Goal: Transaction & Acquisition: Purchase product/service

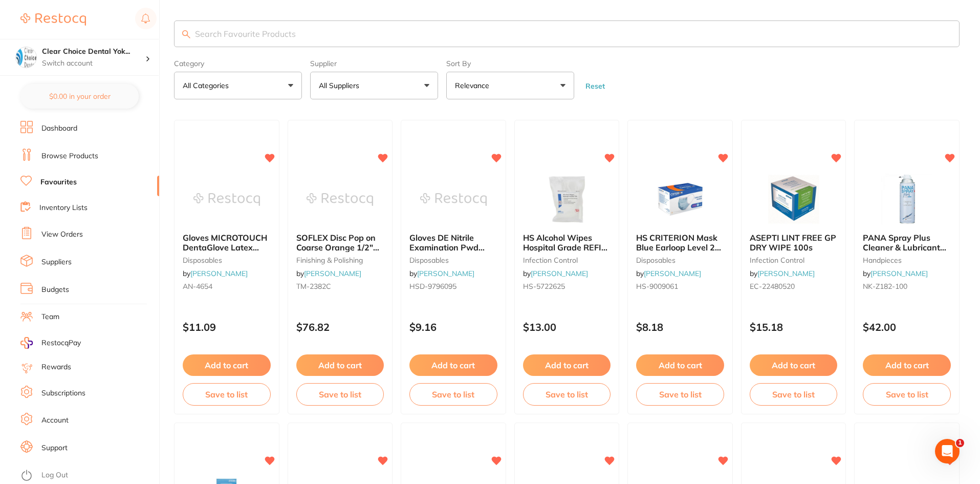
click at [422, 86] on button "All Suppliers" at bounding box center [374, 86] width 128 height 28
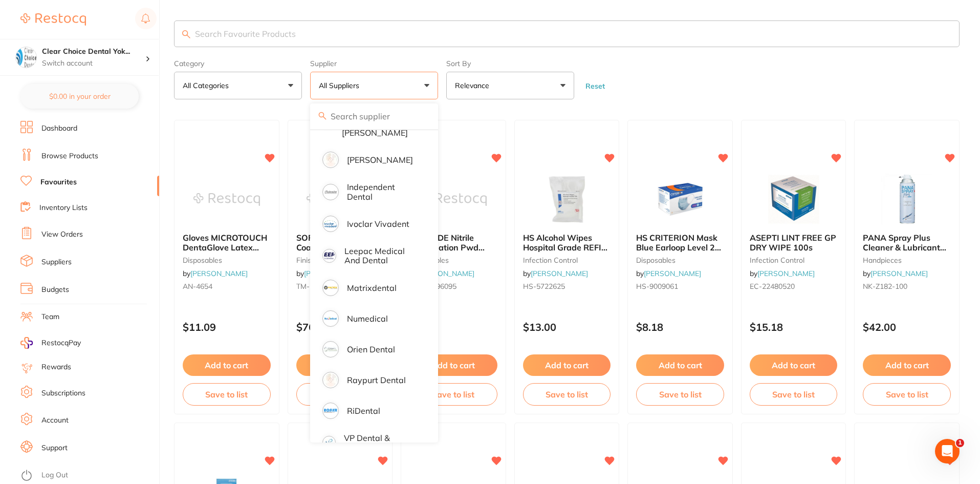
scroll to position [199, 0]
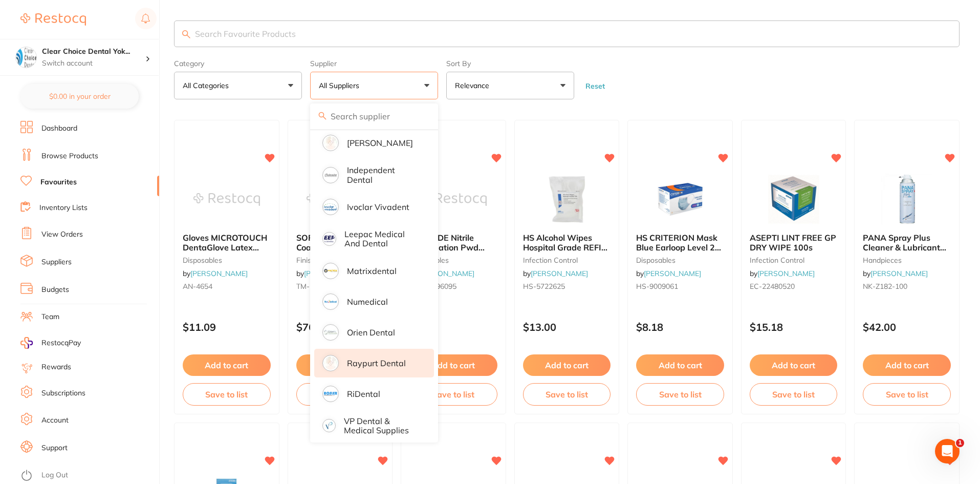
click at [390, 359] on p "Raypurt Dental" at bounding box center [376, 362] width 59 height 9
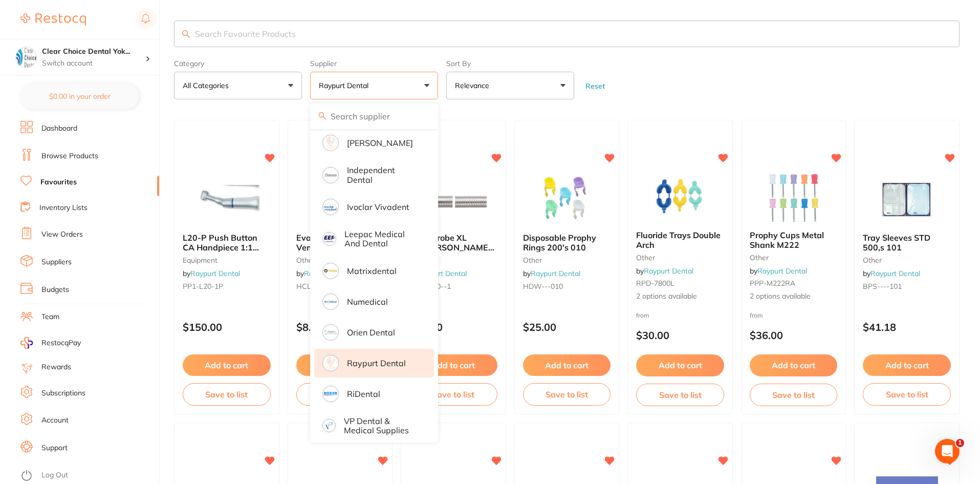
scroll to position [0, 0]
click at [753, 78] on form "Category All Categories All Categories Equipment other Clear Category false All…" at bounding box center [567, 77] width 786 height 44
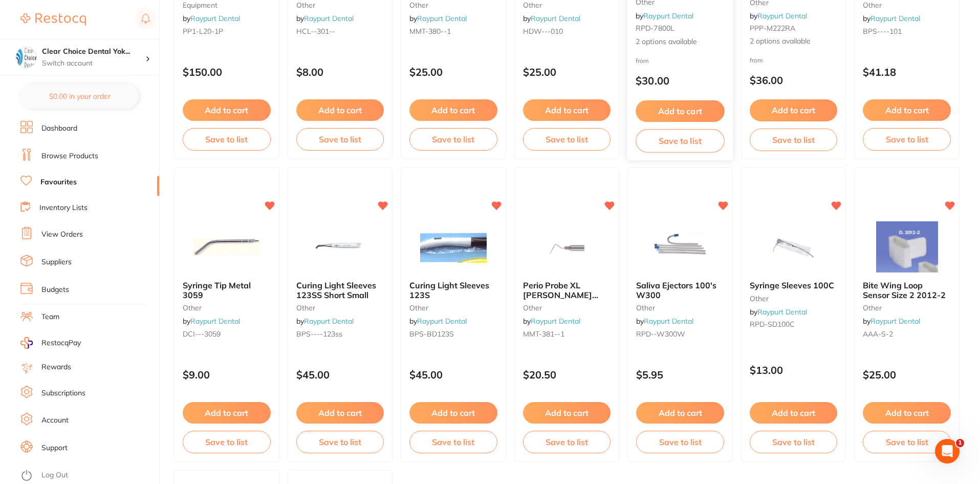
scroll to position [256, 0]
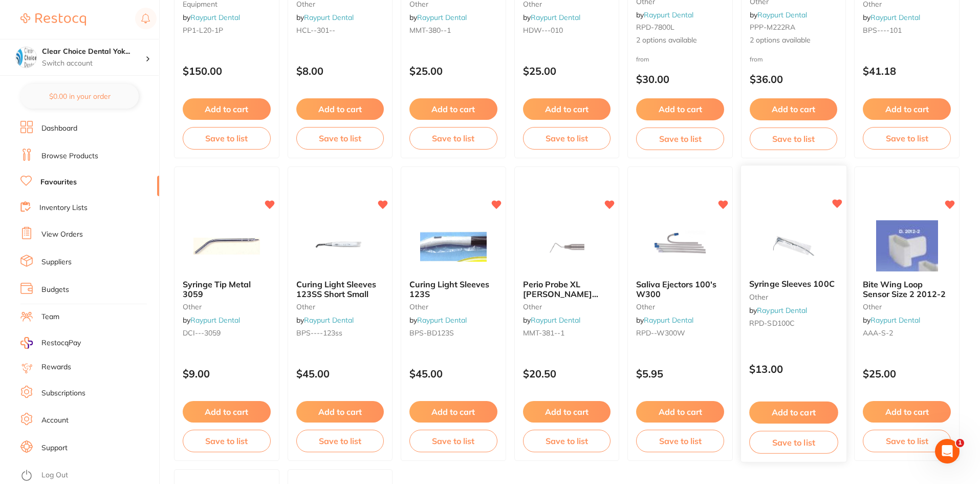
click at [767, 303] on div "Syringe Sleeves 100C other by Raypurt Dental RPD-SD100C" at bounding box center [793, 305] width 105 height 69
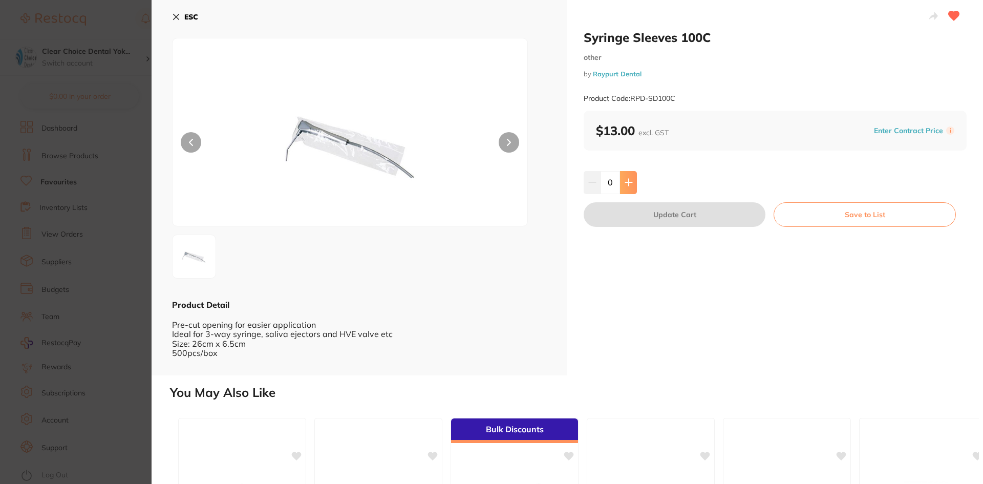
click at [625, 184] on icon at bounding box center [628, 182] width 8 height 8
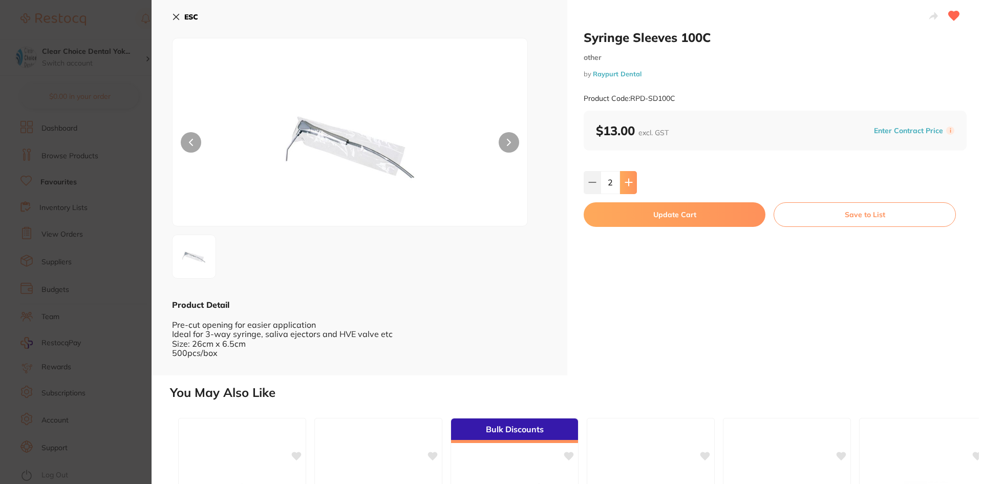
click at [626, 184] on icon at bounding box center [628, 182] width 8 height 8
click at [626, 182] on icon at bounding box center [628, 182] width 8 height 8
type input "6"
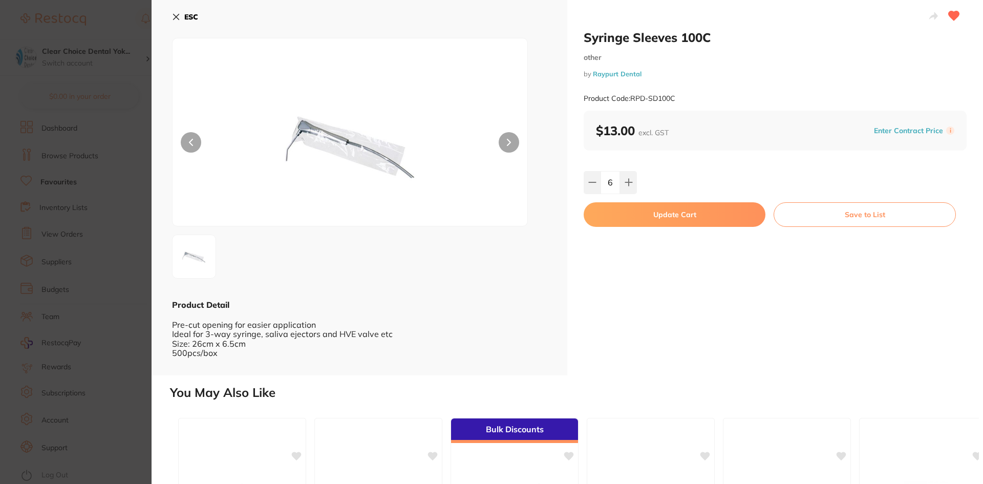
click at [660, 214] on button "Update Cart" at bounding box center [674, 214] width 182 height 25
checkbox input "false"
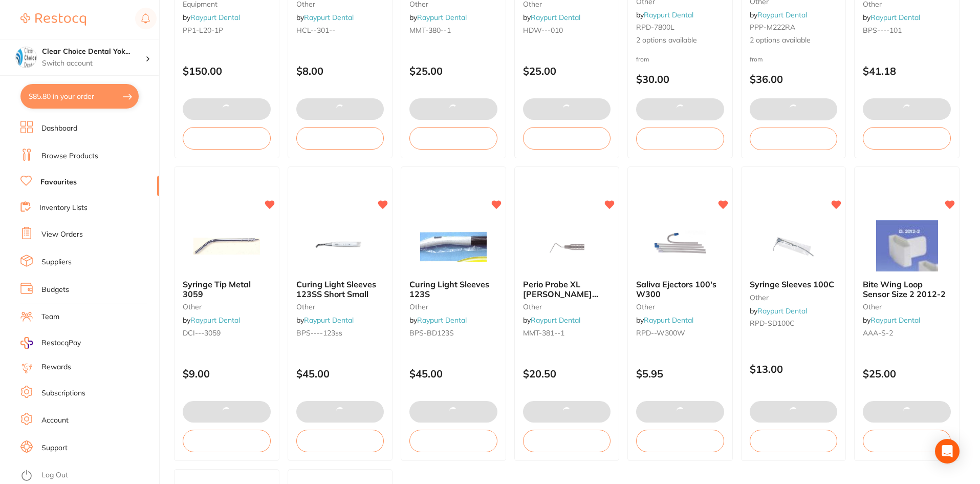
type textarea "Yellow Neo Drys (Small) X Small gloves please"
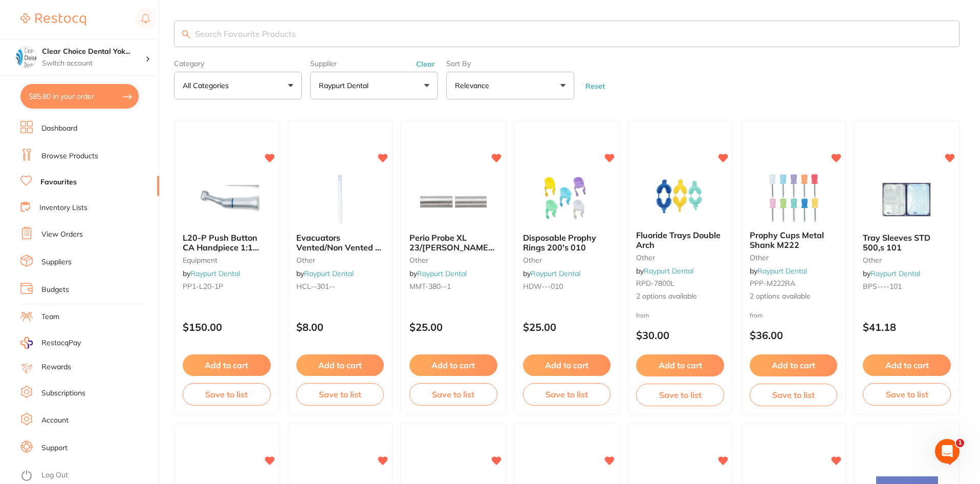
click at [221, 34] on input "search" at bounding box center [567, 33] width 786 height 27
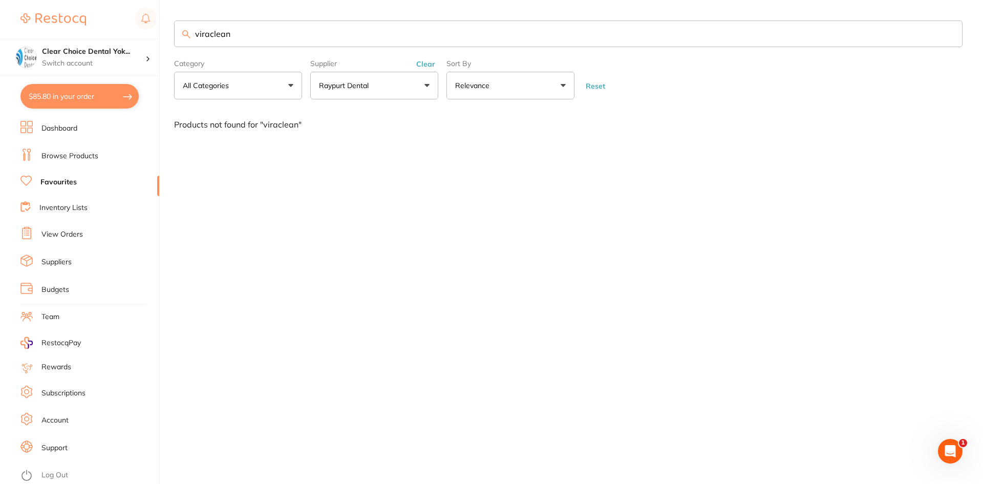
click at [288, 84] on button "All Categories" at bounding box center [238, 86] width 128 height 28
click at [213, 144] on strong "All Categories" at bounding box center [213, 146] width 54 height 9
click at [245, 37] on input "viraclean" at bounding box center [568, 33] width 788 height 27
type input "v"
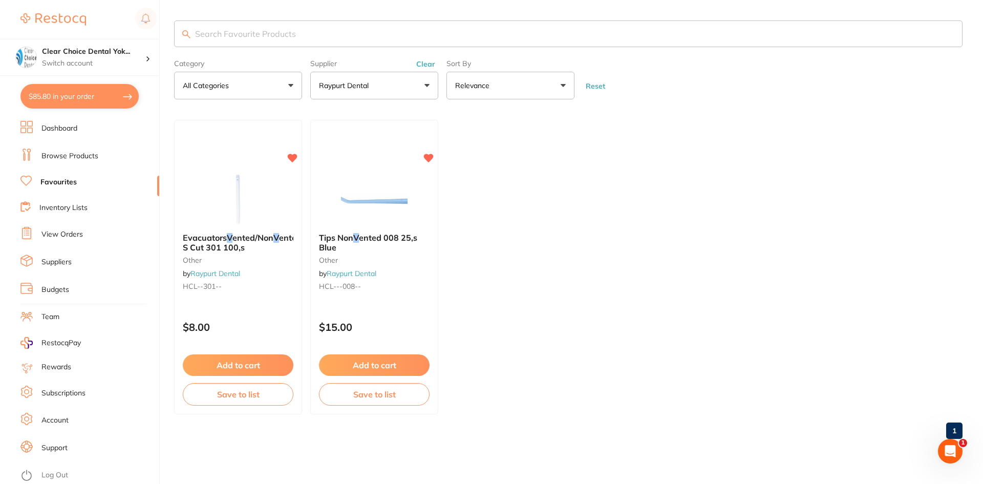
click at [289, 85] on button "All Categories" at bounding box center [238, 86] width 128 height 28
click at [217, 142] on strong "All Categories" at bounding box center [213, 146] width 54 height 9
click at [602, 85] on button "Reset" at bounding box center [595, 85] width 26 height 9
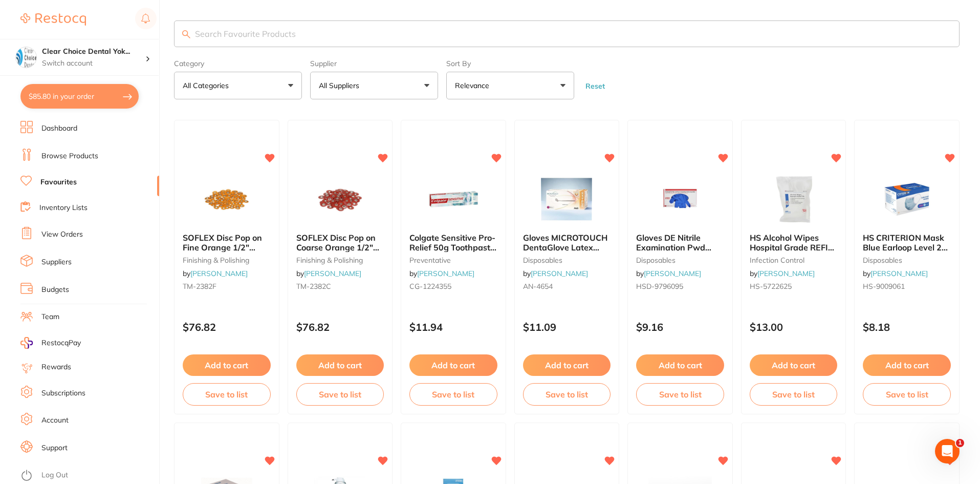
click at [216, 35] on input "search" at bounding box center [567, 33] width 786 height 27
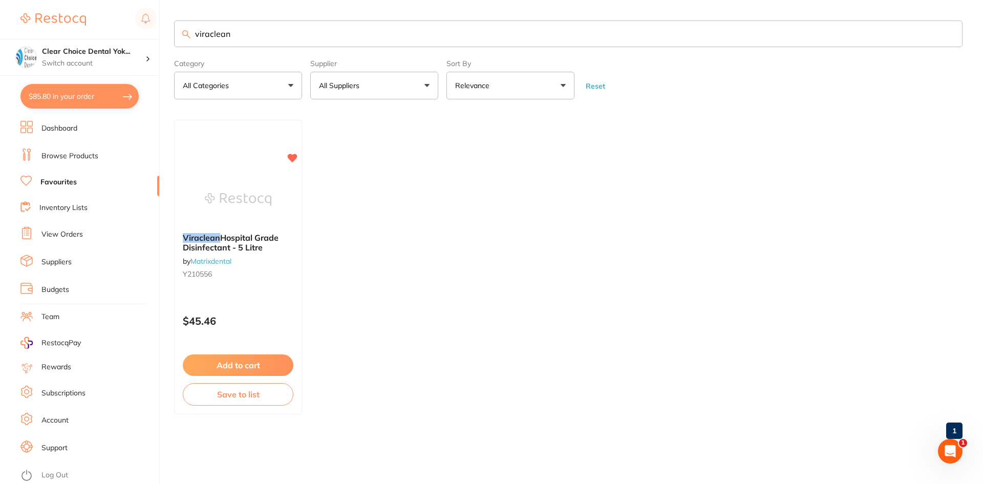
click at [426, 82] on button "All Suppliers" at bounding box center [374, 86] width 128 height 28
click at [360, 147] on strong "All Suppliers" at bounding box center [346, 146] width 49 height 9
click at [558, 183] on ul "Viraclean Hospital Grade Disinfectant - 5 Litre by Matrixdental Y210556 $45.46 …" at bounding box center [568, 267] width 788 height 294
click at [248, 32] on input "viraclean" at bounding box center [568, 33] width 788 height 27
type input "v"
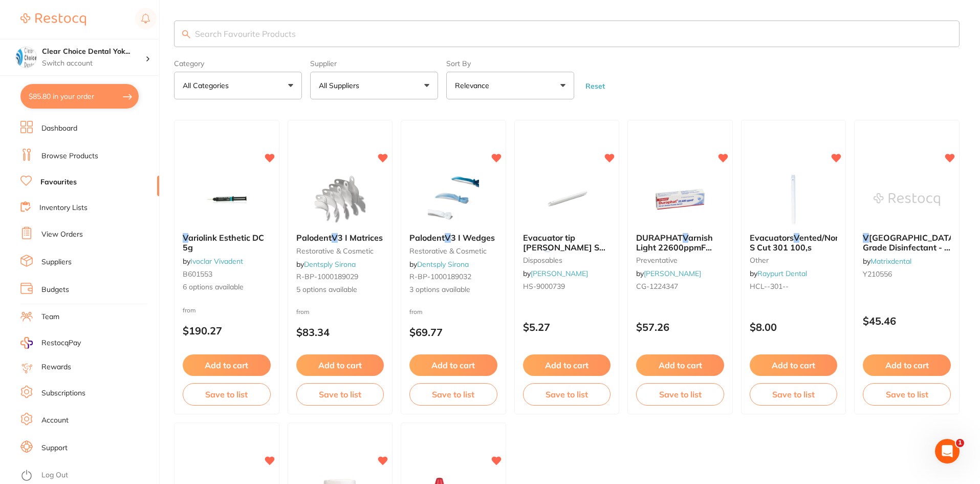
click at [425, 84] on button "All Suppliers" at bounding box center [374, 86] width 128 height 28
type input "[PERSON_NAME]"
click at [174, 72] on button "All Categories" at bounding box center [238, 86] width 128 height 28
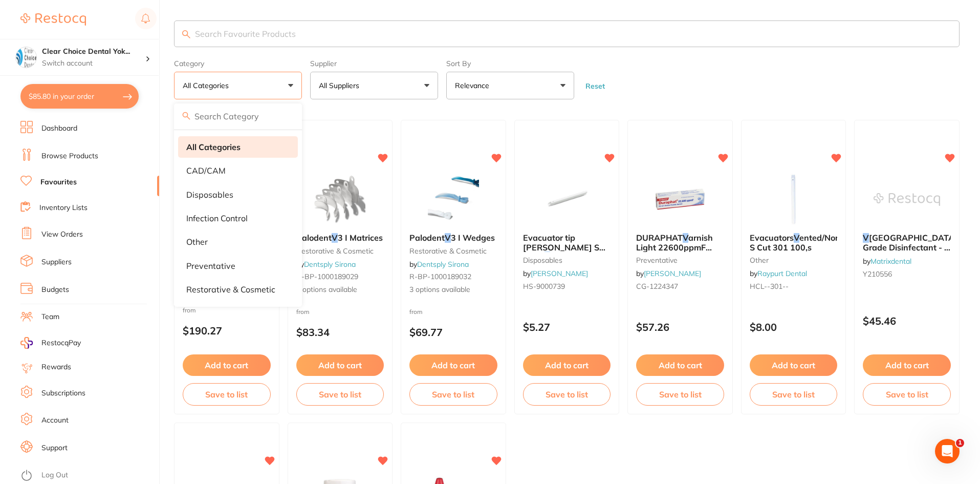
click at [233, 150] on strong "All Categories" at bounding box center [213, 146] width 54 height 9
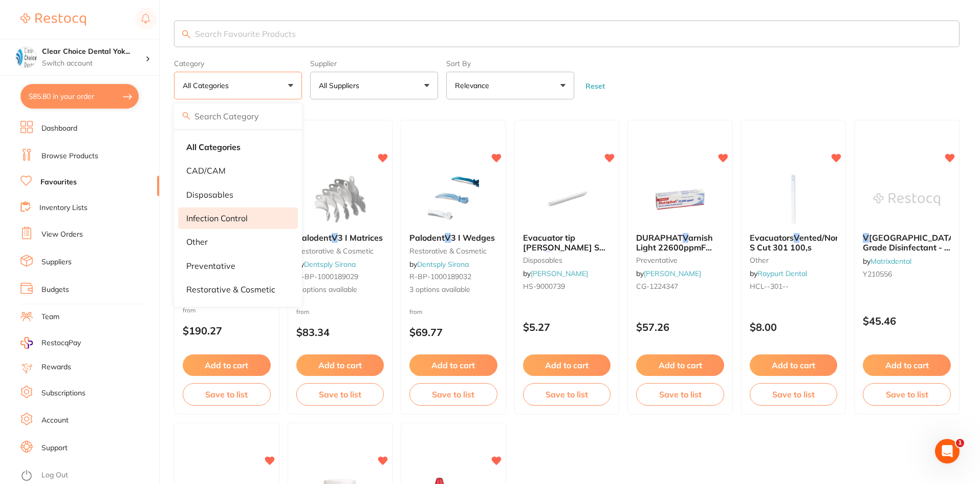
click at [228, 215] on p "infection control" at bounding box center [216, 217] width 61 height 9
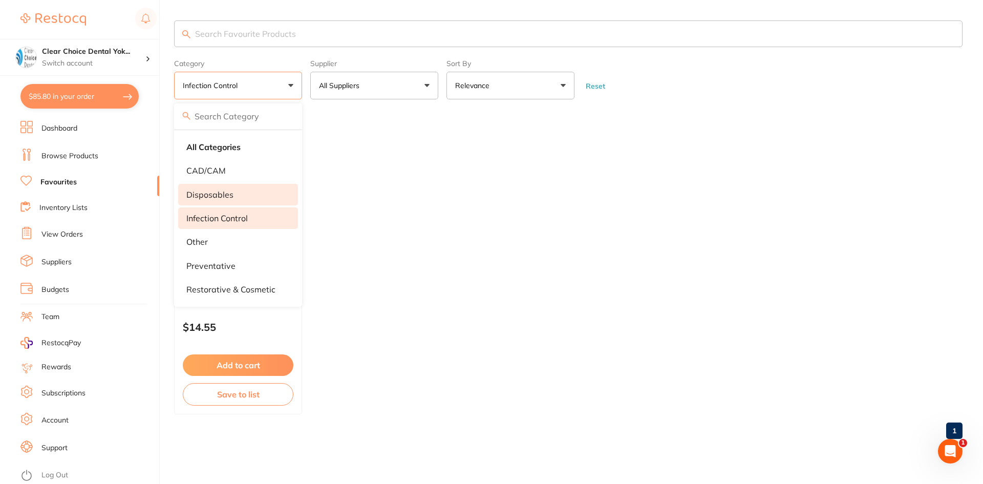
click at [205, 197] on p "disposables" at bounding box center [209, 194] width 47 height 9
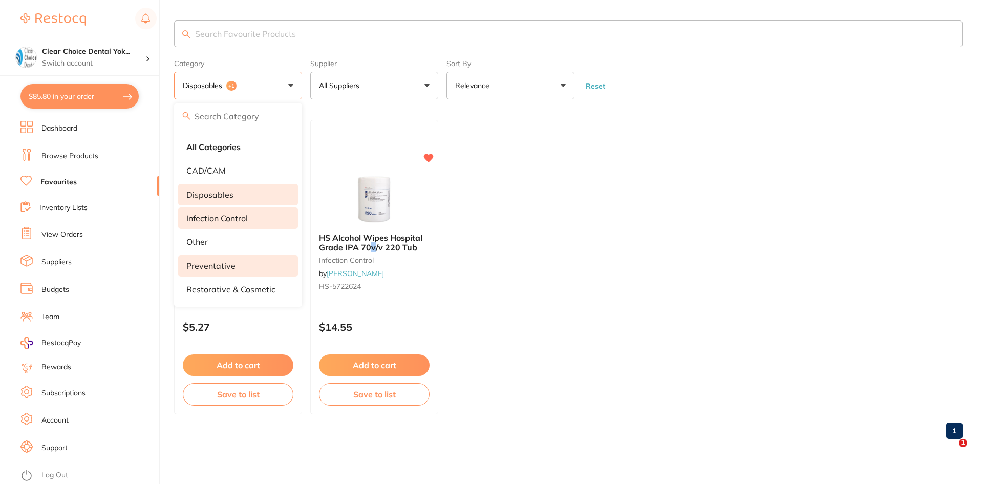
click at [202, 268] on p "preventative" at bounding box center [210, 265] width 49 height 9
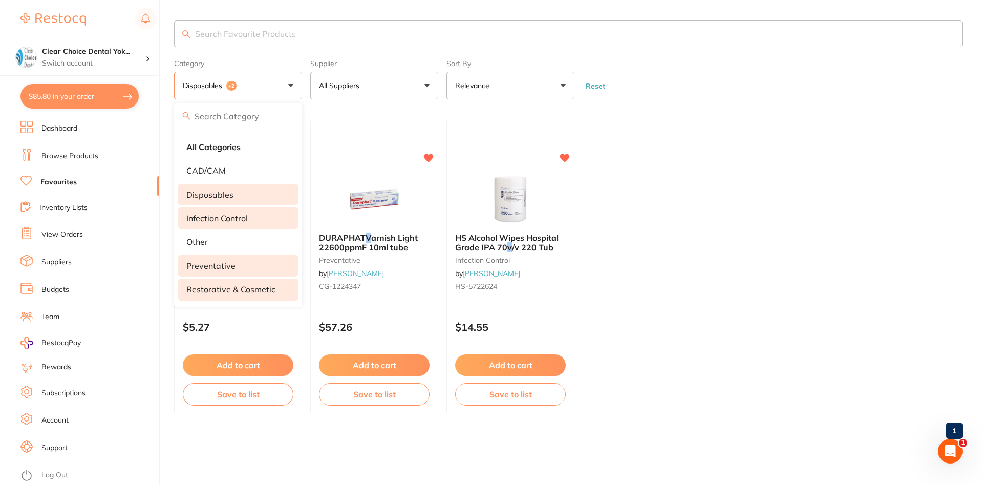
click at [206, 289] on p "restorative & cosmetic" at bounding box center [230, 289] width 89 height 9
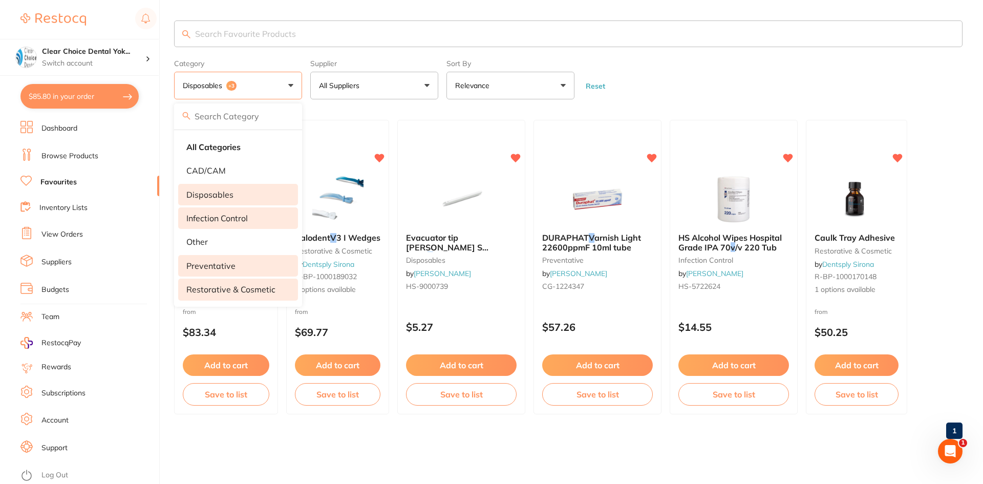
click at [225, 290] on p "restorative & cosmetic" at bounding box center [230, 289] width 89 height 9
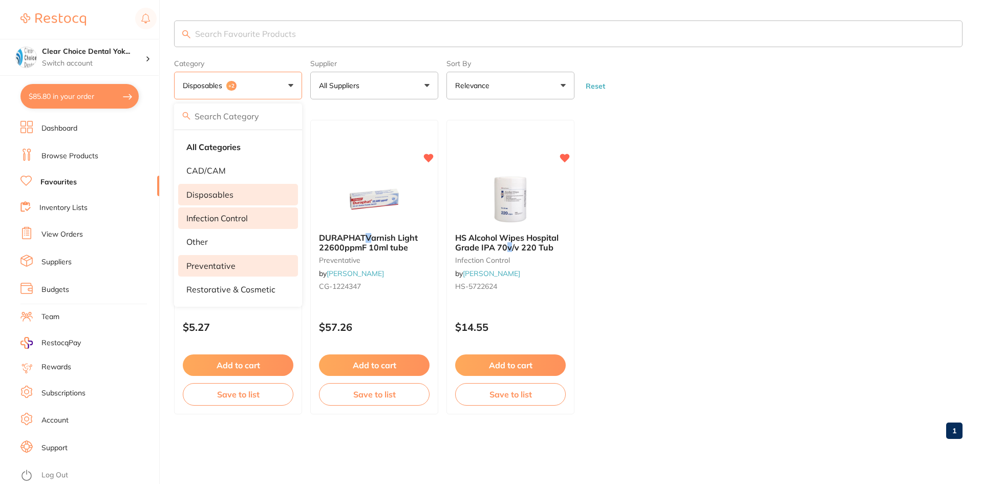
click at [230, 267] on p "preventative" at bounding box center [210, 265] width 49 height 9
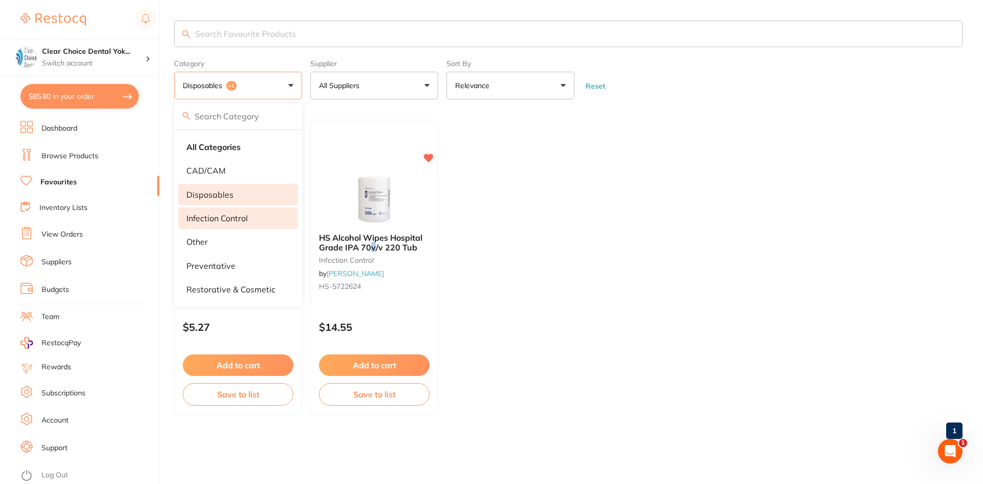
click at [255, 191] on li "disposables" at bounding box center [238, 194] width 120 height 21
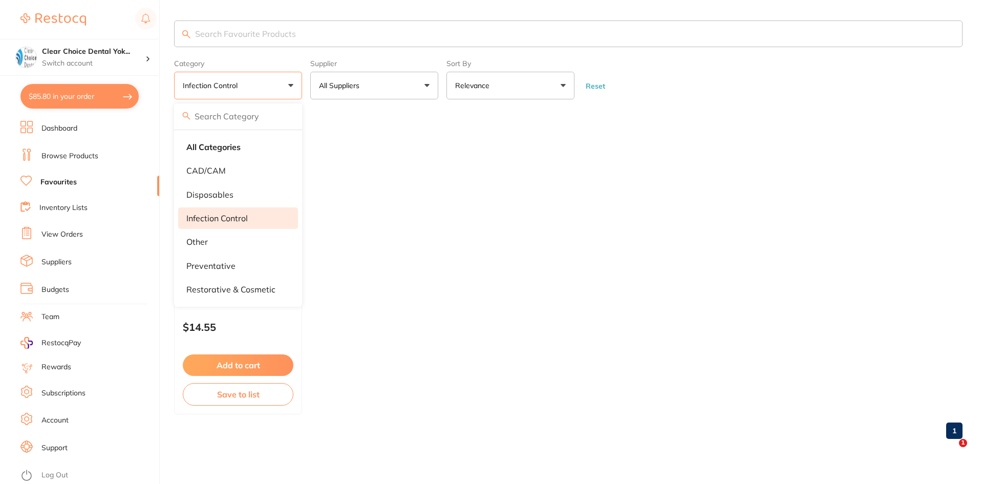
click at [250, 215] on li "infection control" at bounding box center [238, 217] width 120 height 21
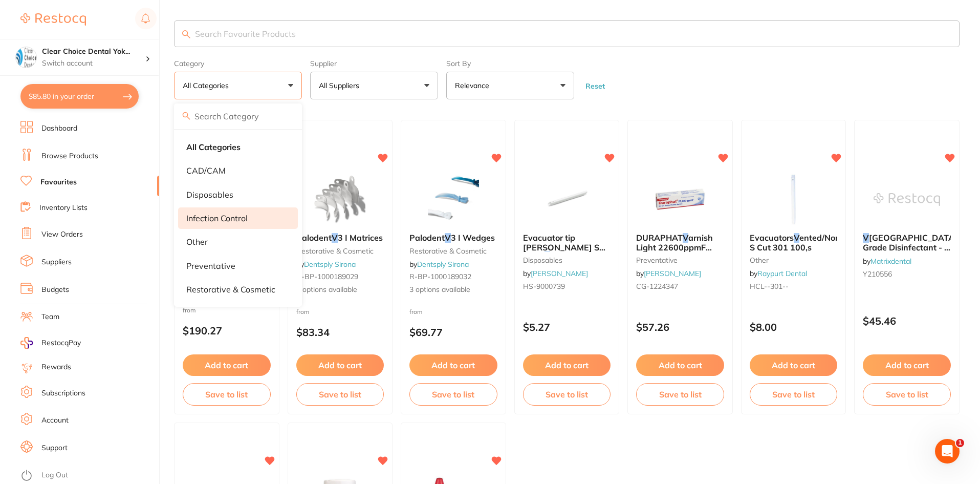
click at [197, 213] on p "infection control" at bounding box center [216, 217] width 61 height 9
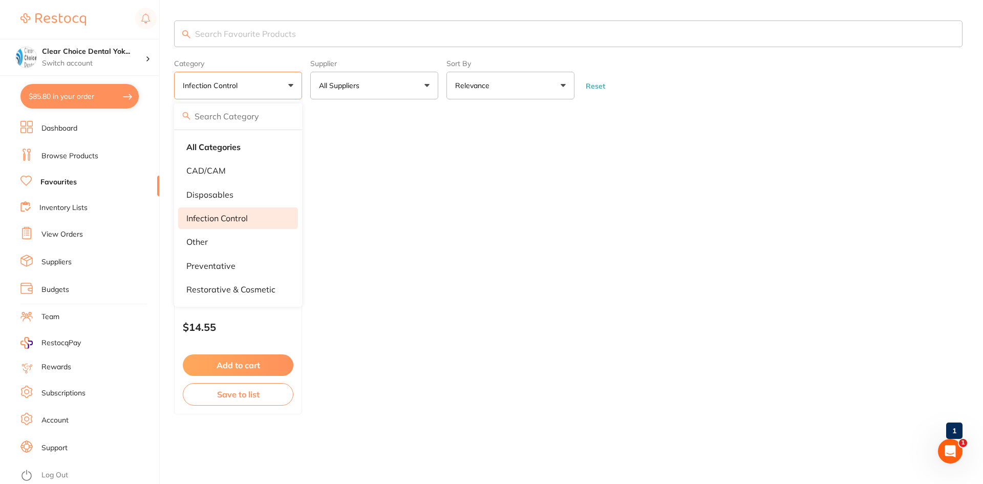
click at [665, 280] on ul "HS Alcohol Wipes Hospital Grade IPA 70 v /v 220 Tub infection control by [PERSO…" at bounding box center [568, 267] width 788 height 294
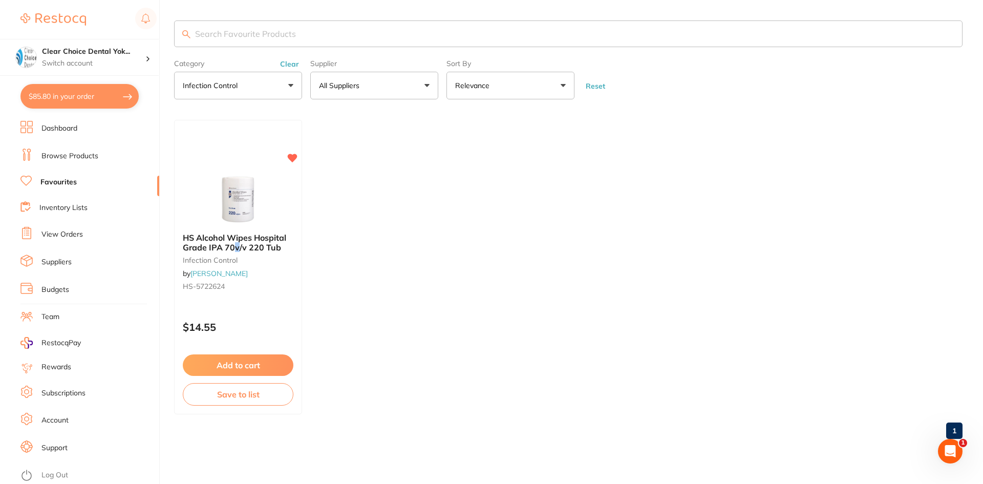
click at [111, 97] on button "$85.80 in your order" at bounding box center [79, 96] width 118 height 25
checkbox input "true"
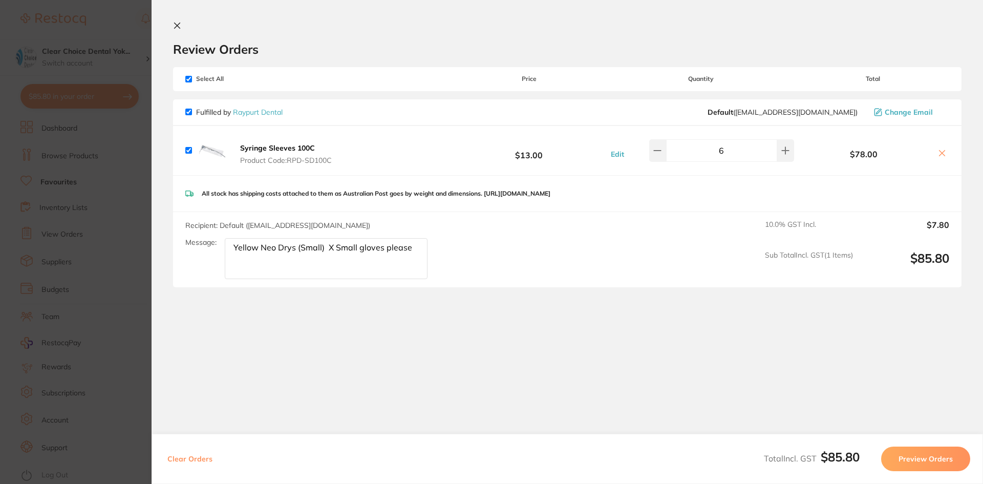
click at [413, 250] on textarea "Yellow Neo Drys (Small) X Small gloves please" at bounding box center [326, 258] width 203 height 41
type textarea "Y"
type textarea "Yellow Small Neo Drys x 2"
click at [941, 461] on button "Preview Orders" at bounding box center [925, 458] width 89 height 25
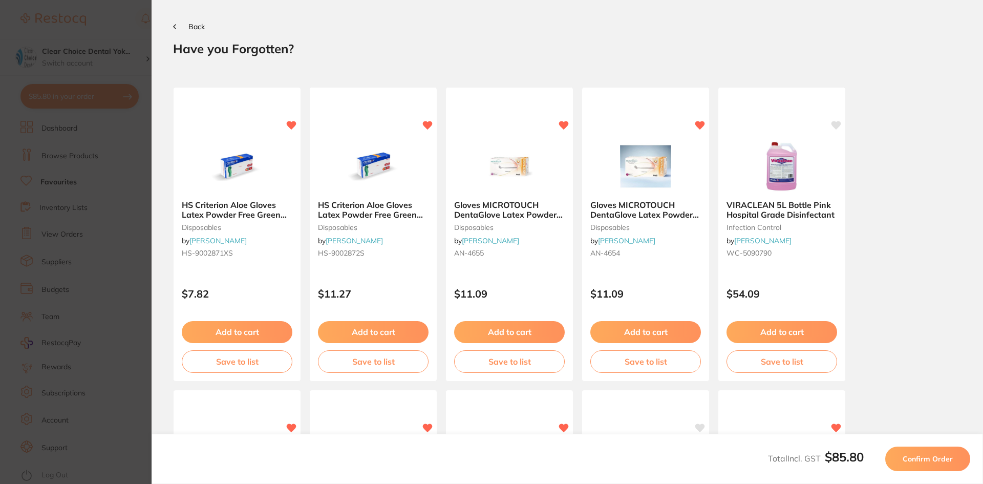
click at [940, 460] on span "Confirm Order" at bounding box center [927, 458] width 50 height 9
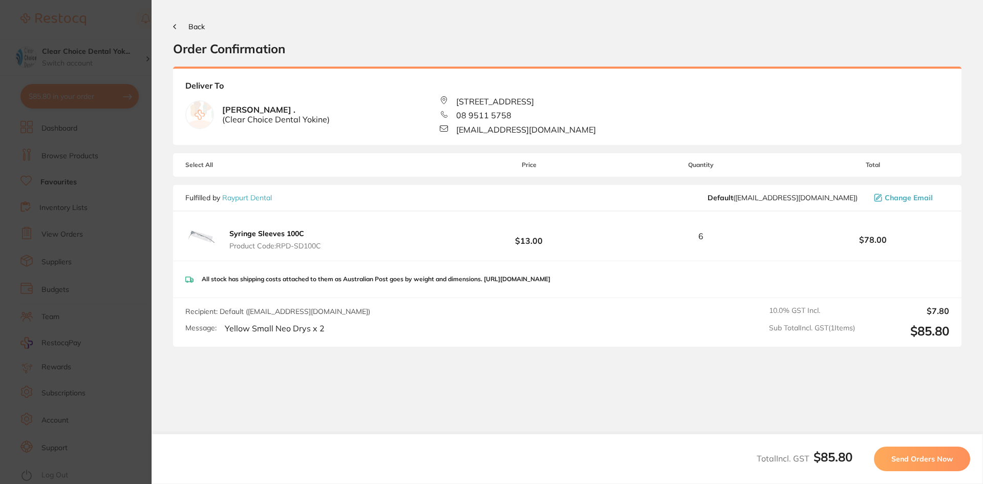
click at [940, 460] on span "Send Orders Now" at bounding box center [921, 458] width 61 height 9
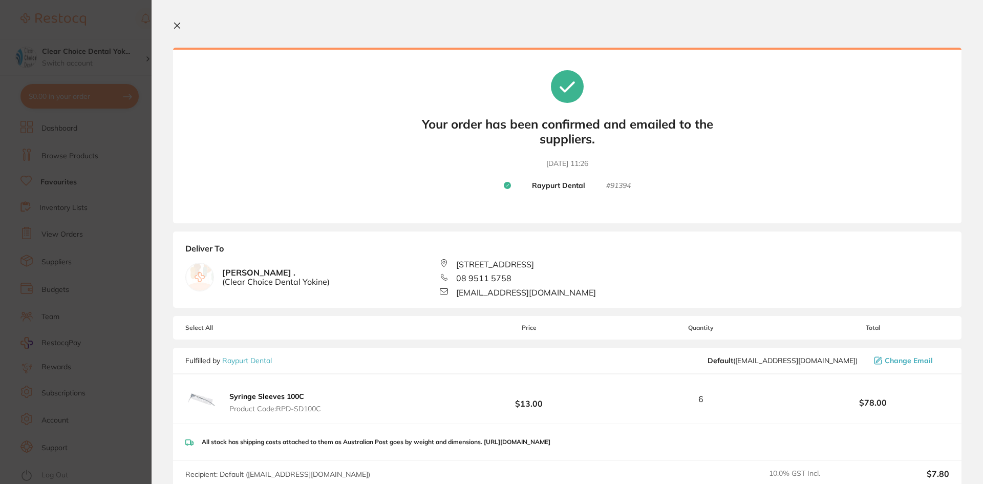
click at [175, 25] on icon at bounding box center [177, 25] width 8 height 8
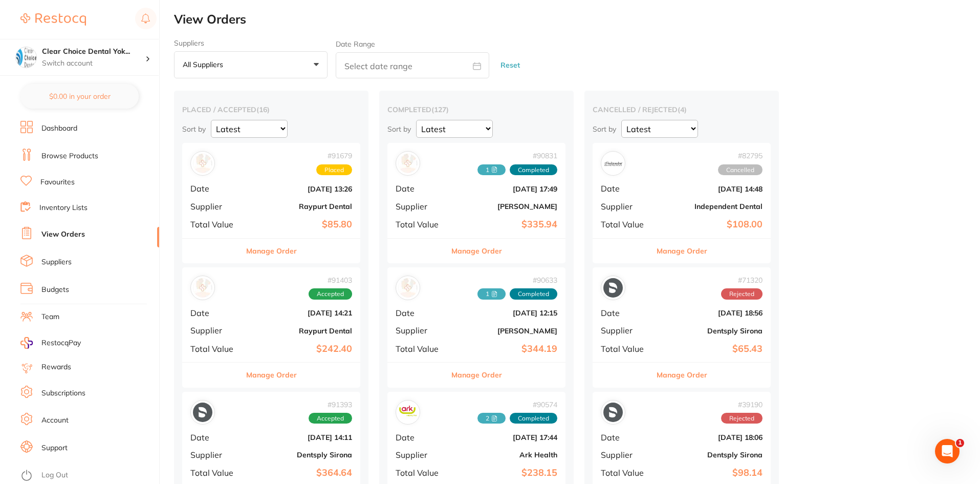
click at [316, 63] on button "All suppliers +0" at bounding box center [251, 65] width 154 height 28
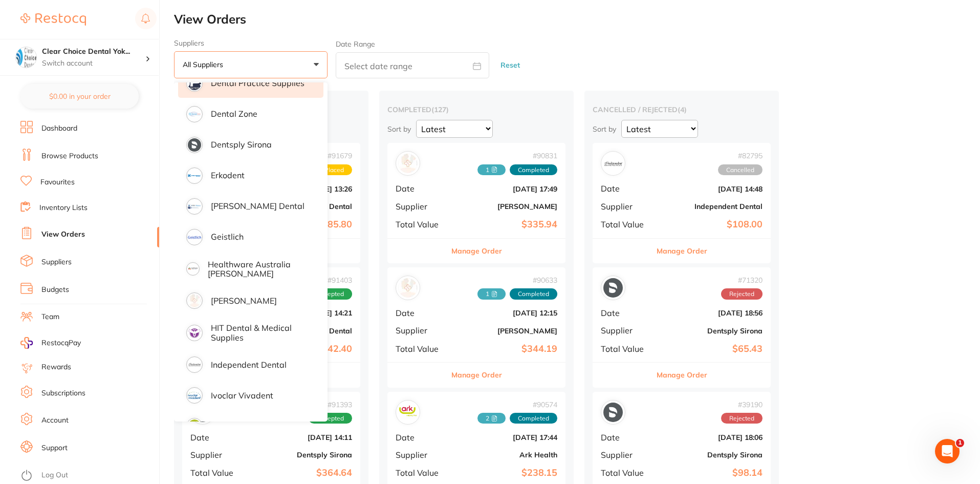
scroll to position [358, 0]
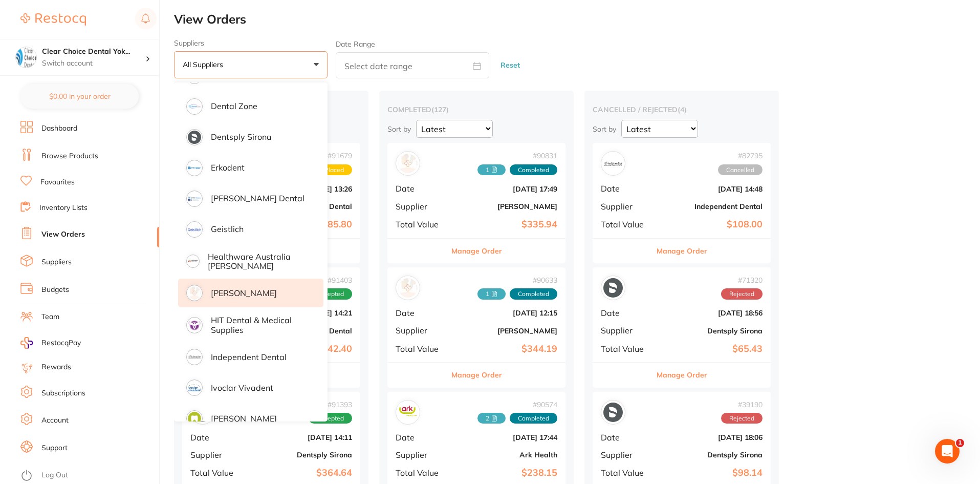
click at [250, 291] on p "[PERSON_NAME]" at bounding box center [244, 292] width 66 height 9
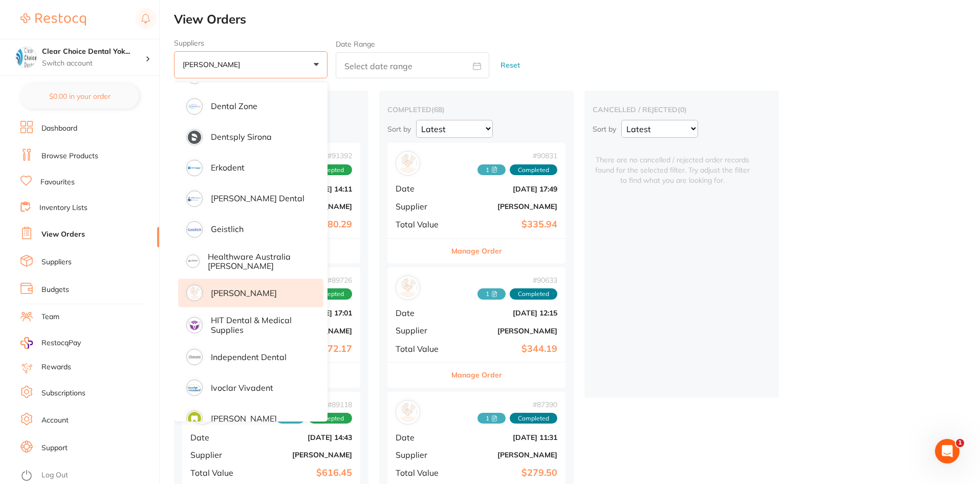
click at [395, 67] on input "text" at bounding box center [413, 65] width 154 height 26
select select "7"
select select "2025"
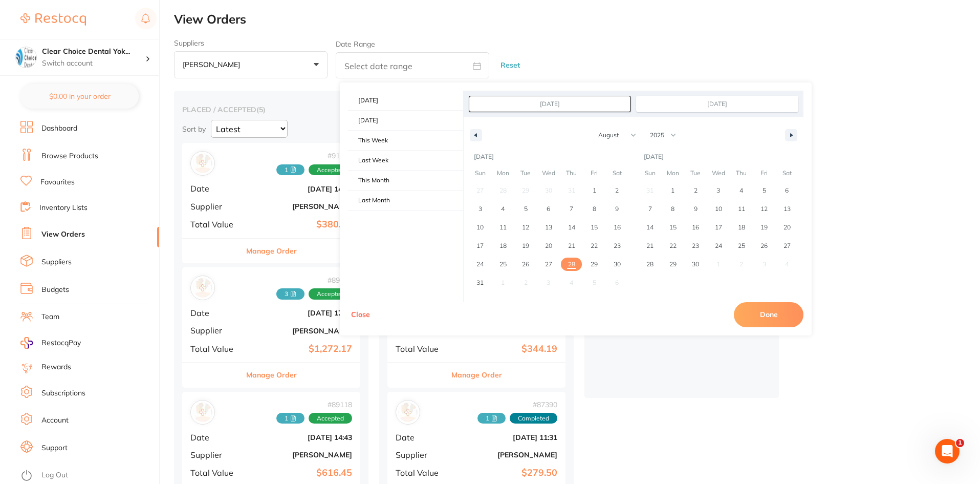
click at [630, 44] on div "Suppliers [PERSON_NAME] +0 All suppliers AB Orthodontics [PERSON_NAME] Dental A…" at bounding box center [577, 59] width 806 height 40
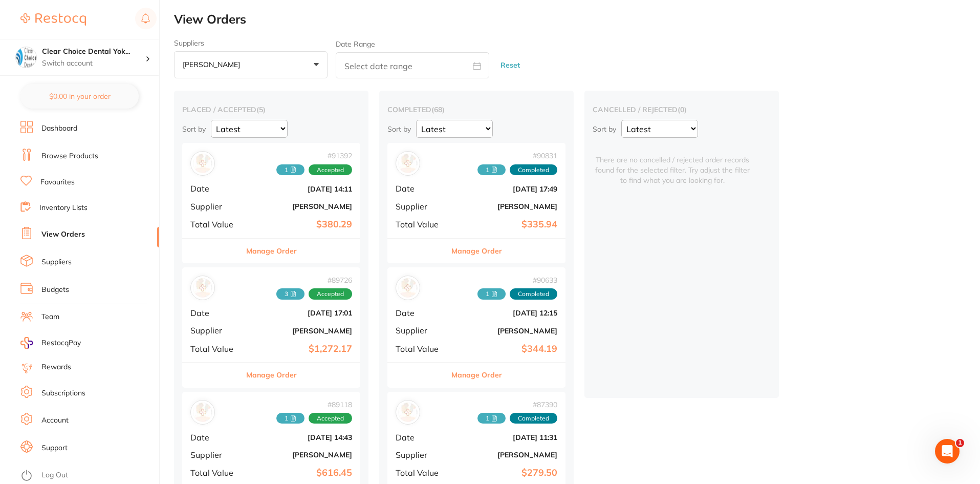
click at [83, 157] on link "Browse Products" at bounding box center [69, 156] width 57 height 10
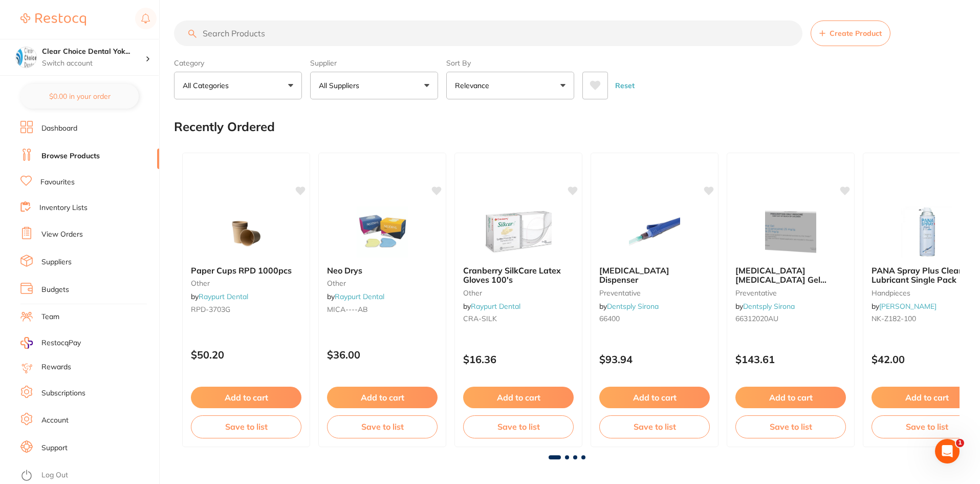
click at [425, 82] on button "All Suppliers" at bounding box center [374, 86] width 128 height 28
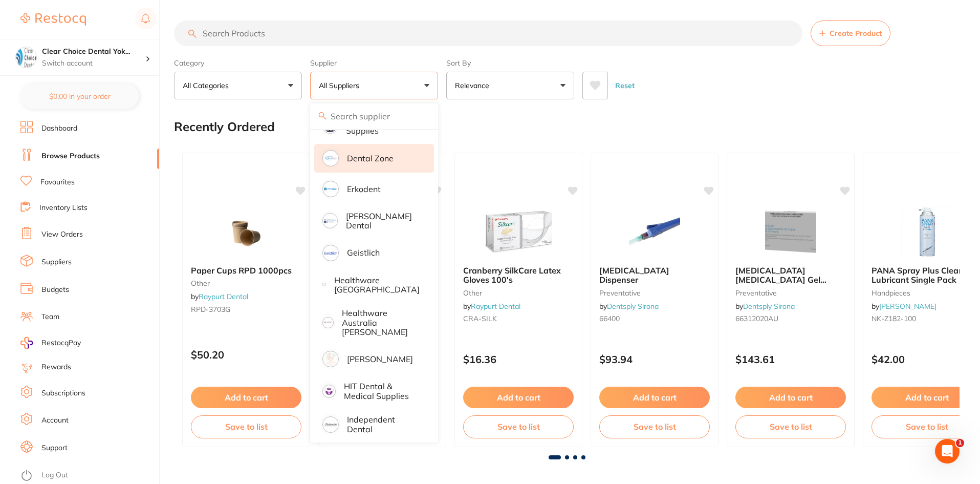
scroll to position [409, 0]
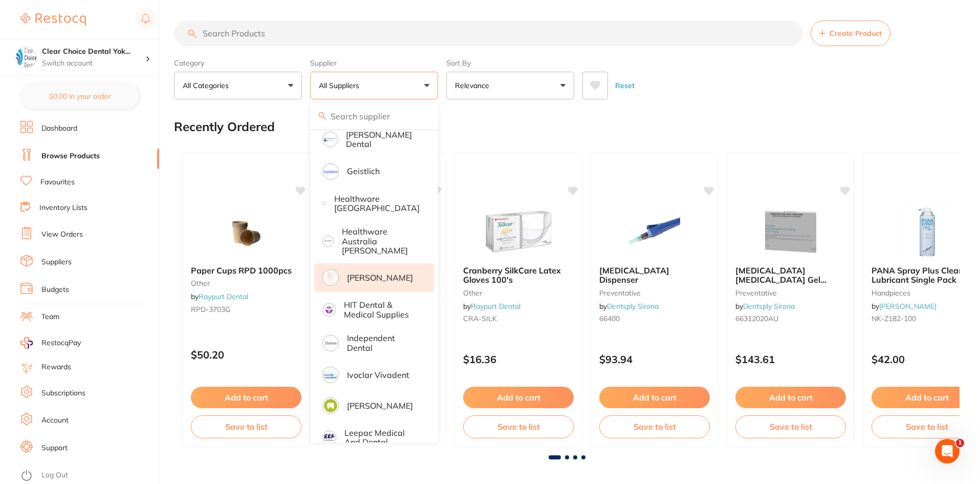
click at [364, 273] on p "[PERSON_NAME]" at bounding box center [380, 277] width 66 height 9
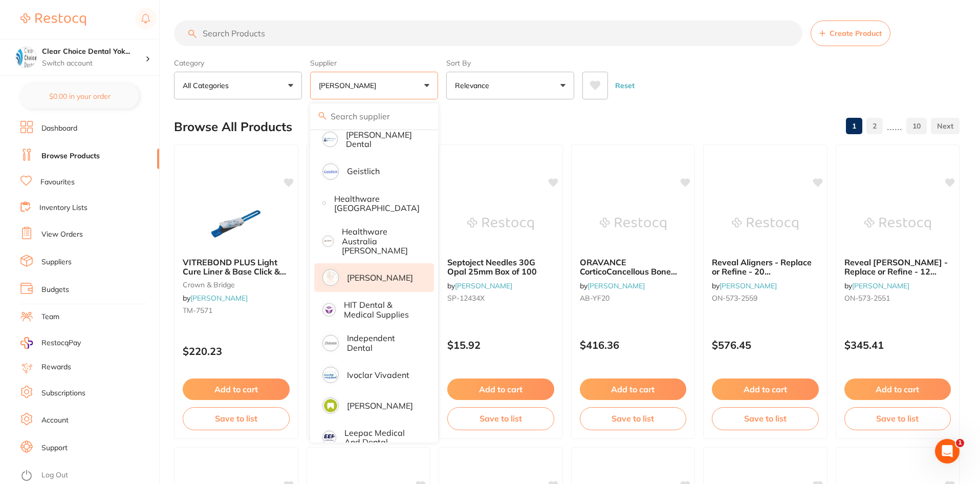
scroll to position [0, 0]
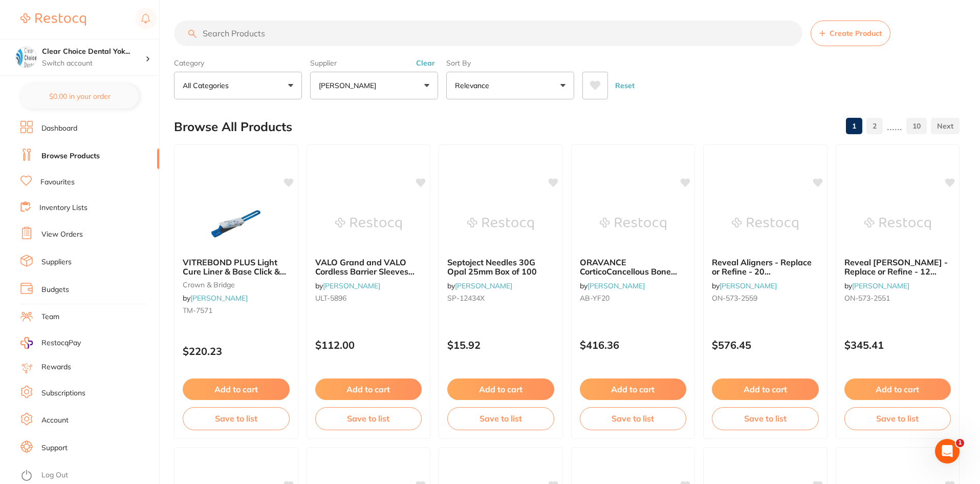
click at [593, 83] on icon at bounding box center [595, 85] width 11 height 9
click at [289, 85] on button "All Categories" at bounding box center [238, 86] width 128 height 28
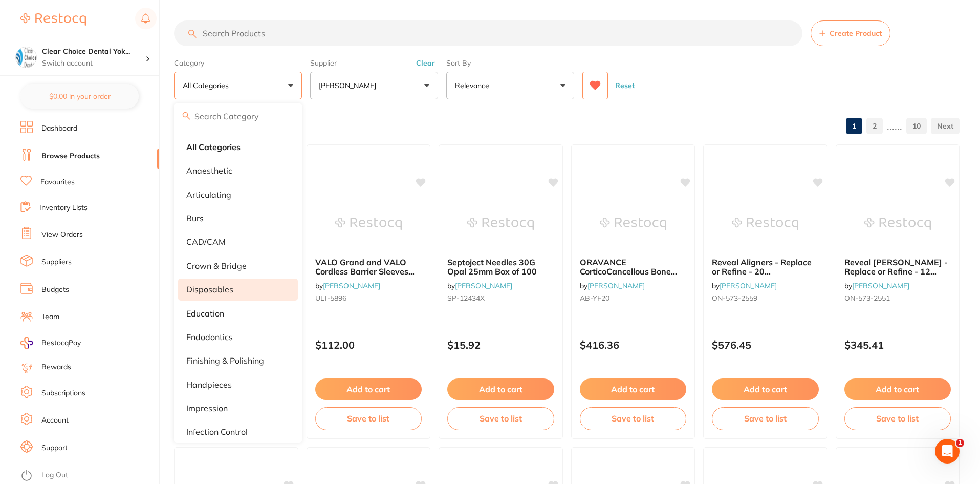
click at [222, 287] on p "disposables" at bounding box center [209, 289] width 47 height 9
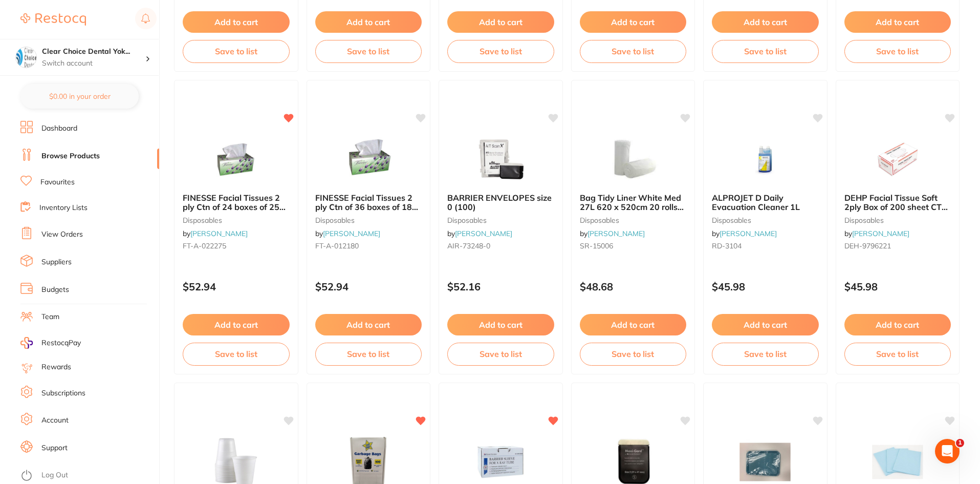
scroll to position [972, 0]
click at [377, 324] on button "Add to cart" at bounding box center [368, 325] width 108 height 22
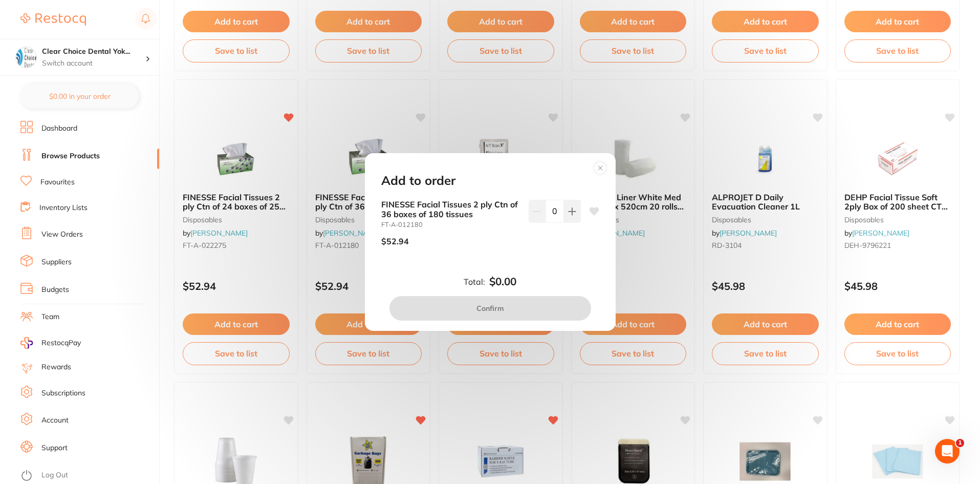
scroll to position [0, 0]
click at [569, 210] on icon at bounding box center [572, 211] width 8 height 8
type input "1"
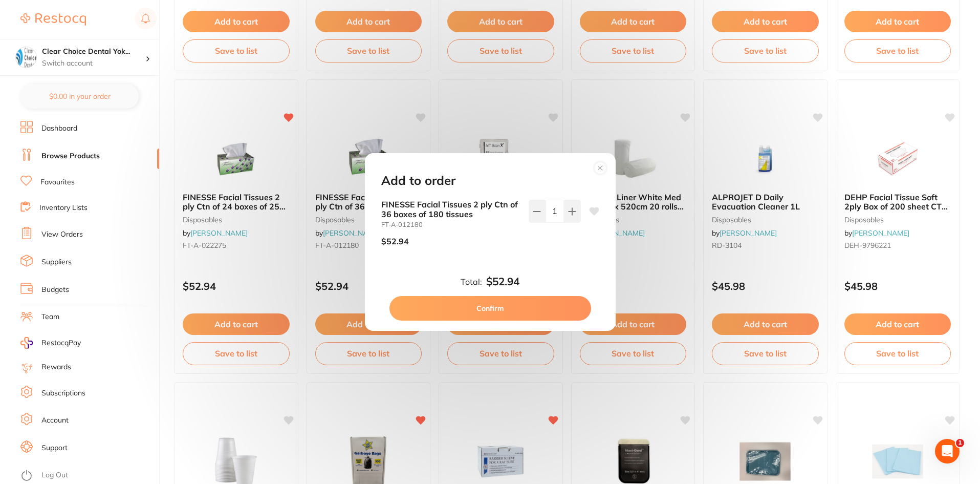
click at [494, 307] on button "Confirm" at bounding box center [490, 308] width 202 height 25
checkbox input "false"
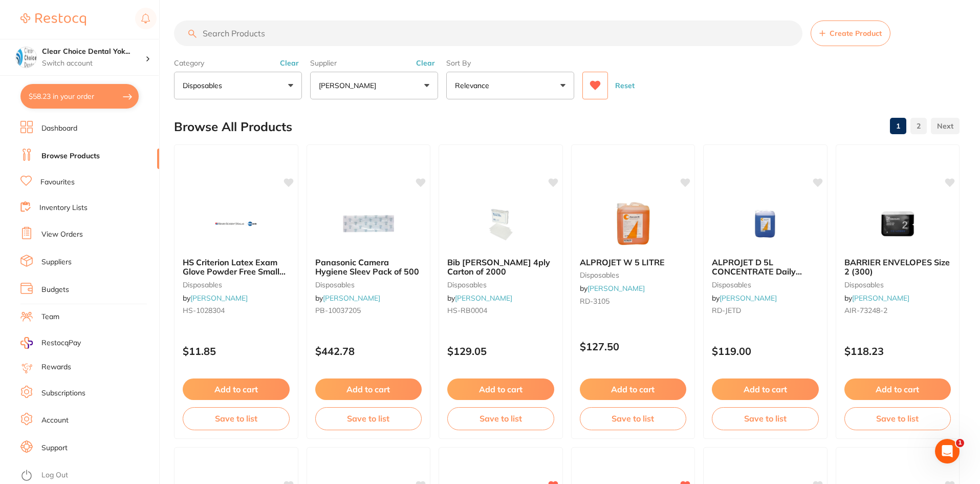
click at [243, 36] on input "search" at bounding box center [488, 33] width 628 height 26
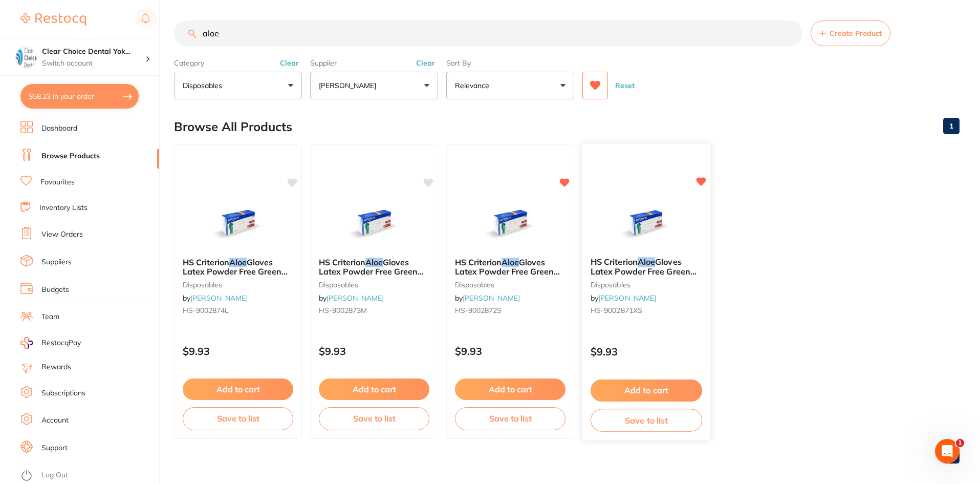
type input "aloe"
click at [620, 287] on small "disposables" at bounding box center [647, 284] width 112 height 8
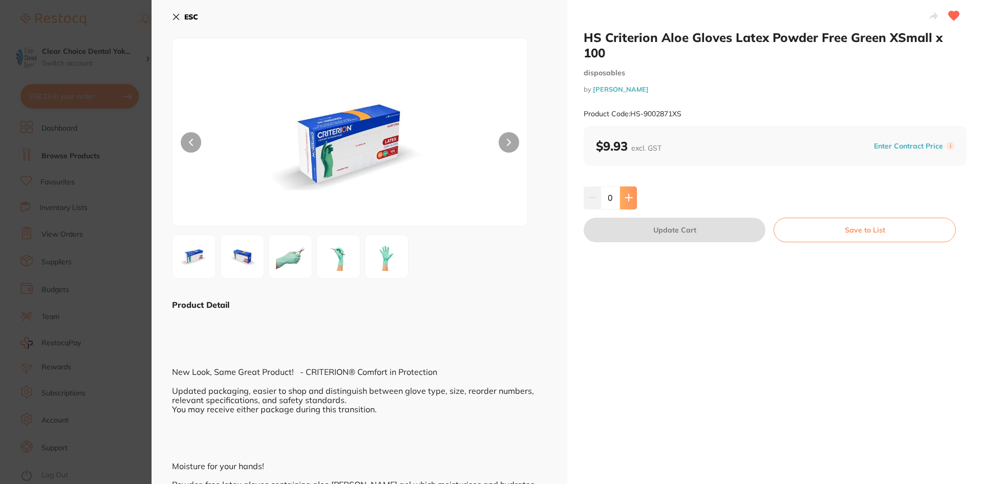
click at [625, 193] on icon at bounding box center [628, 197] width 8 height 8
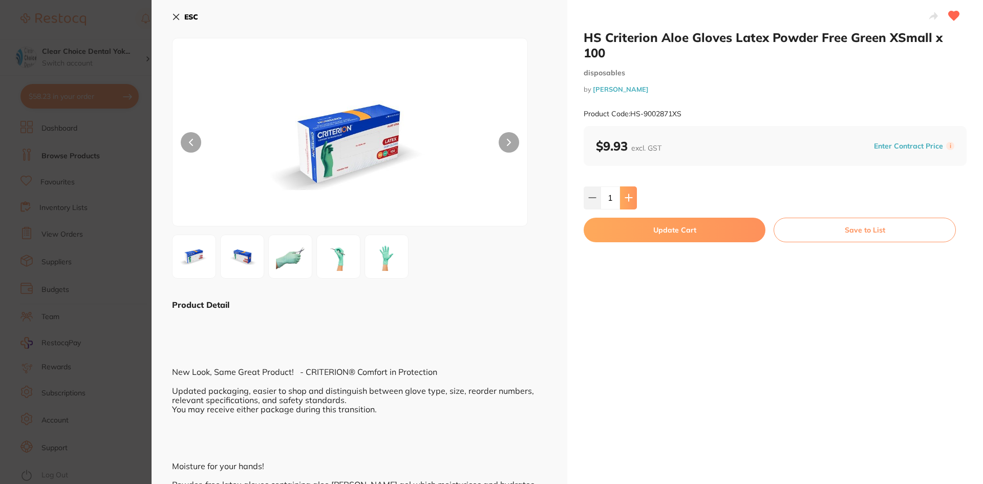
click at [625, 193] on icon at bounding box center [628, 197] width 8 height 8
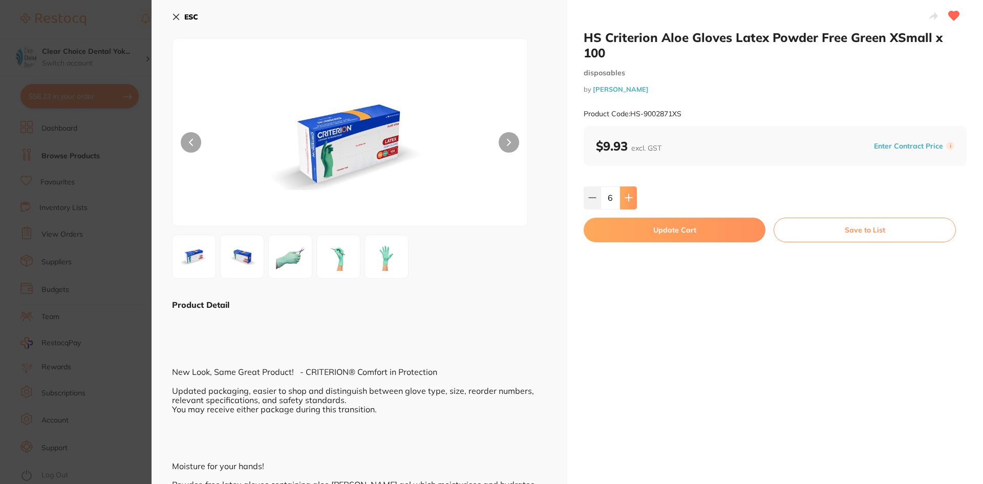
click at [625, 193] on icon at bounding box center [628, 197] width 8 height 8
type input "10"
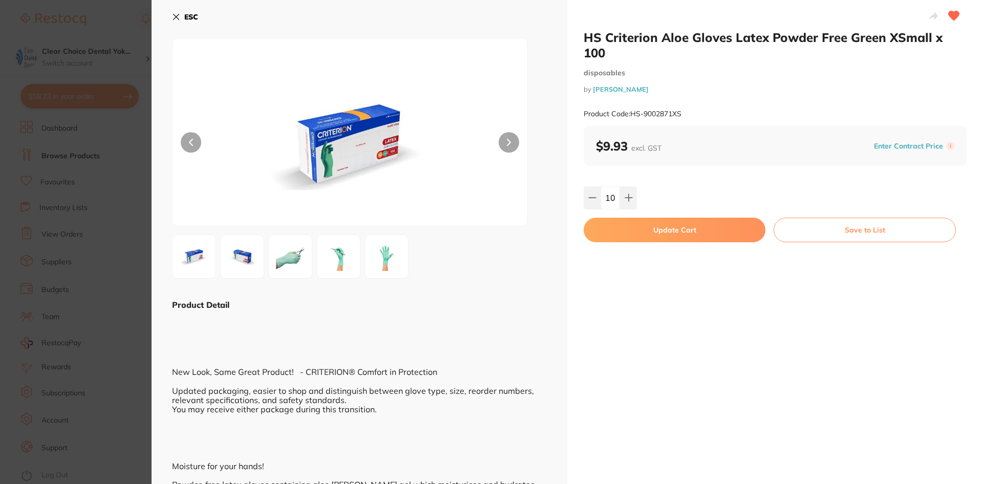
click at [673, 218] on button "Update Cart" at bounding box center [674, 230] width 182 height 25
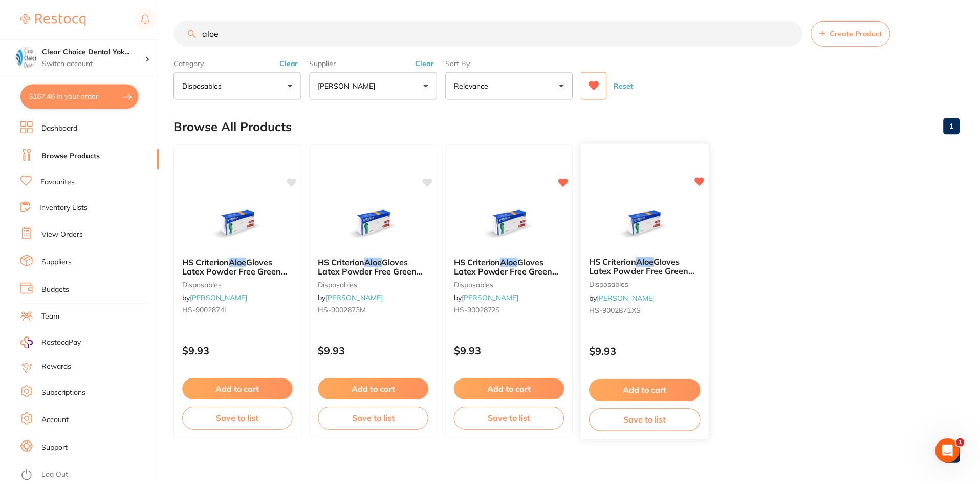
scroll to position [2, 0]
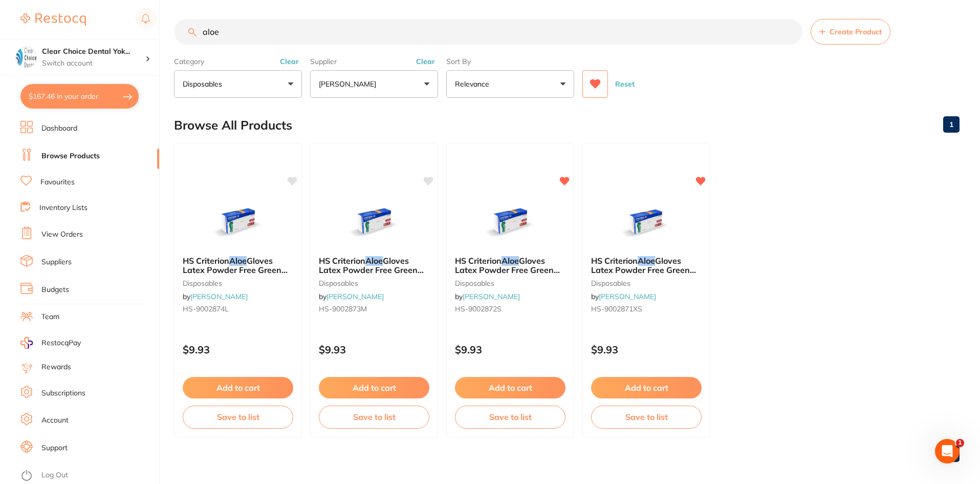
click at [235, 34] on input "aloe" at bounding box center [488, 32] width 628 height 26
type input "a"
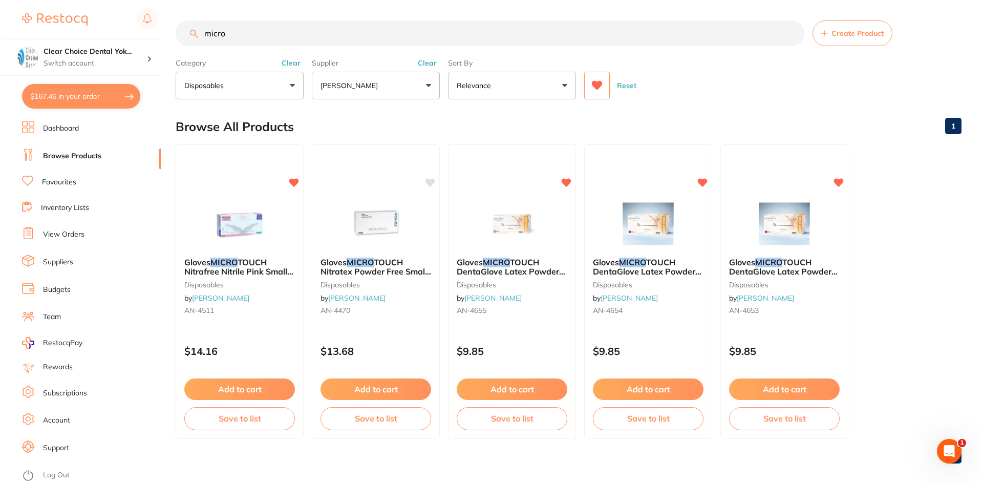
scroll to position [0, 0]
type input "micro"
click at [628, 277] on div "Gloves MICRO TOUCH DentaGlove Latex Powder Free Small x 100 disposables by [PER…" at bounding box center [646, 288] width 128 height 78
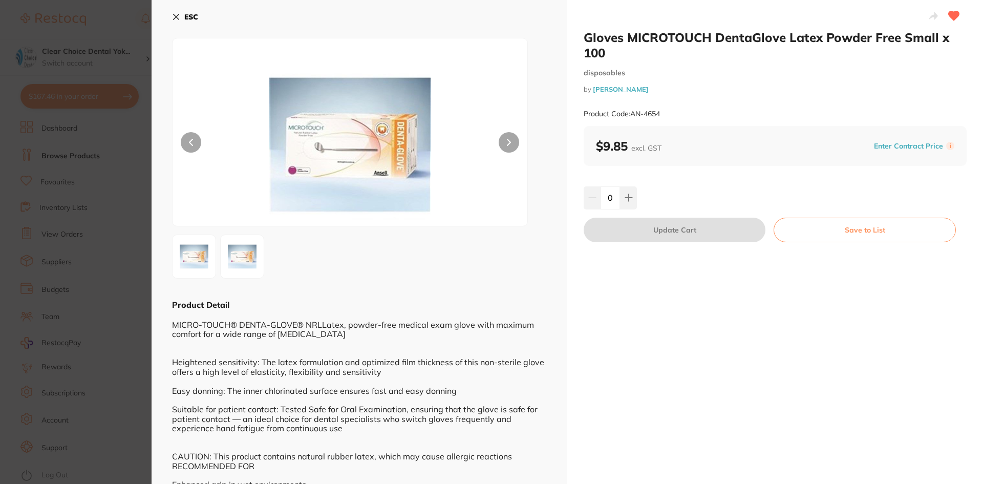
click at [172, 17] on icon at bounding box center [176, 17] width 8 height 8
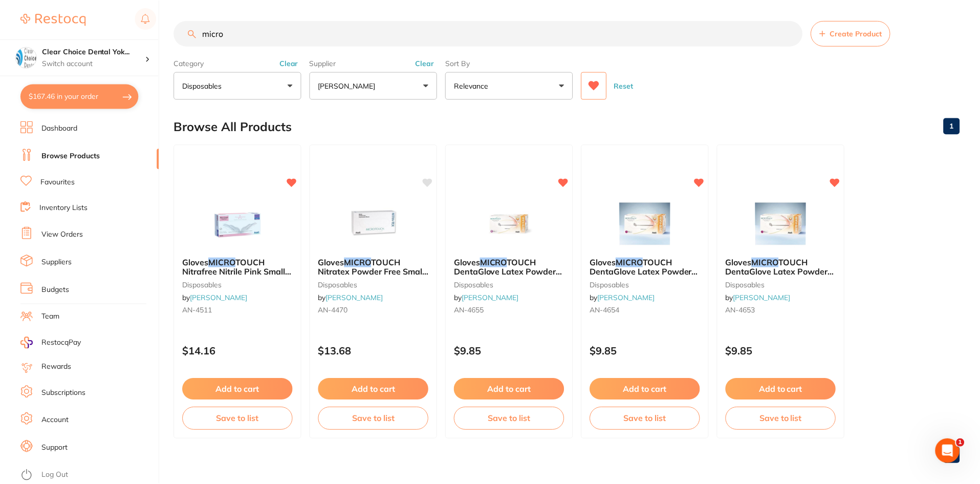
scroll to position [2, 0]
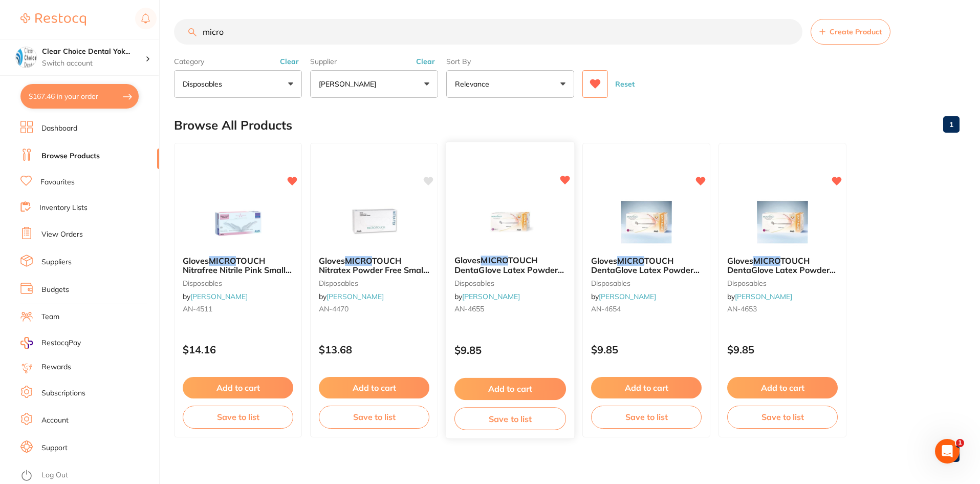
click at [513, 236] on img at bounding box center [509, 222] width 67 height 52
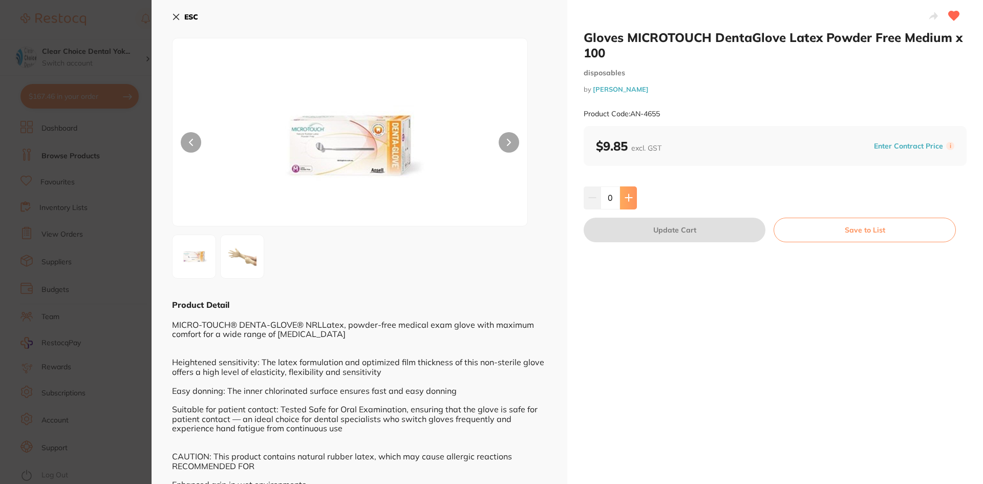
click at [626, 195] on icon at bounding box center [628, 197] width 8 height 8
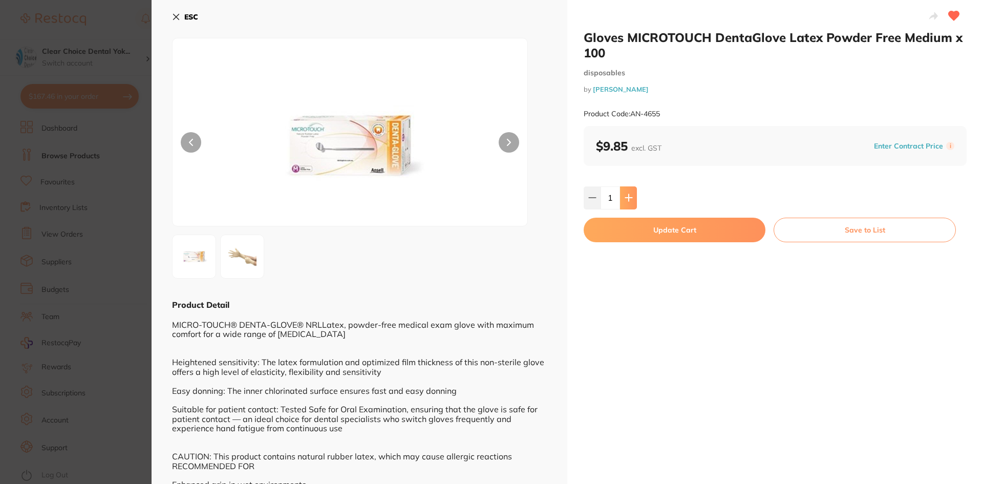
click at [626, 195] on icon at bounding box center [628, 197] width 8 height 8
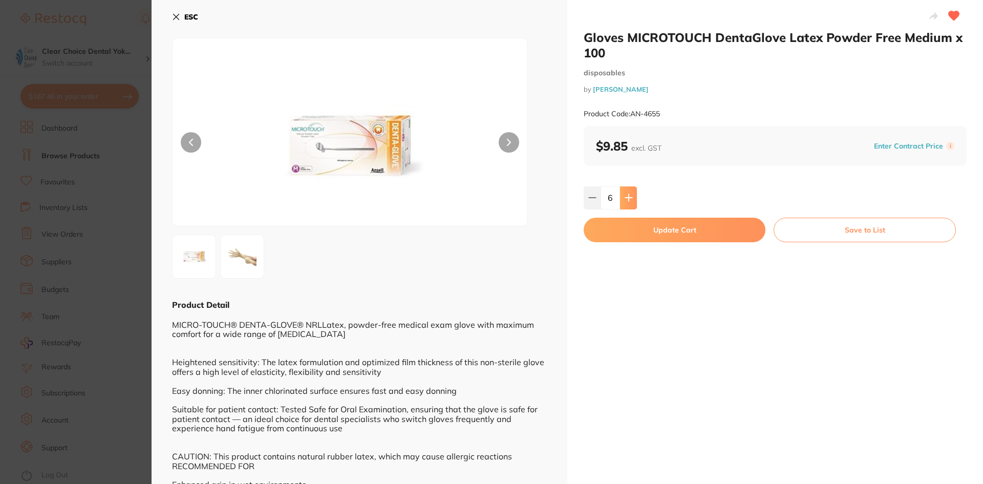
click at [626, 195] on icon at bounding box center [628, 197] width 8 height 8
click at [627, 199] on icon at bounding box center [628, 197] width 7 height 7
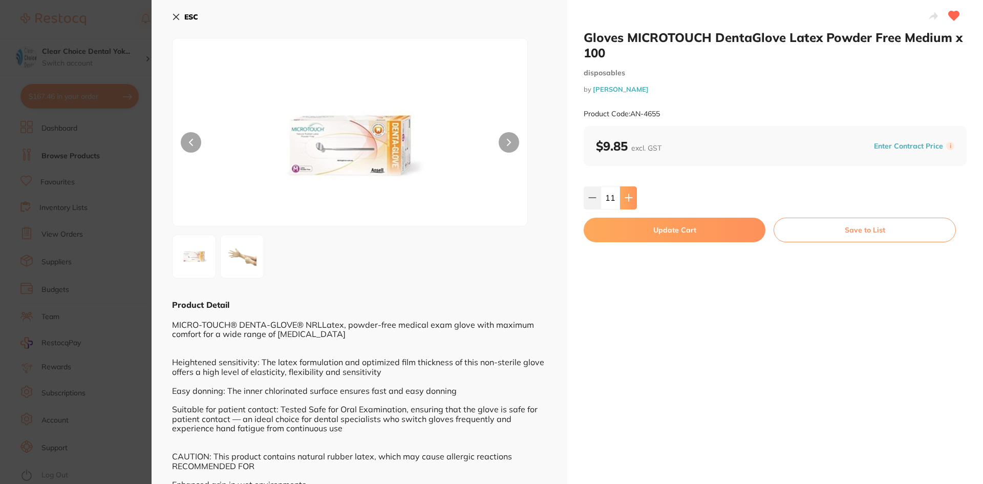
click at [627, 199] on icon at bounding box center [628, 197] width 7 height 7
type input "12"
click at [654, 227] on button "Update Cart" at bounding box center [674, 230] width 182 height 25
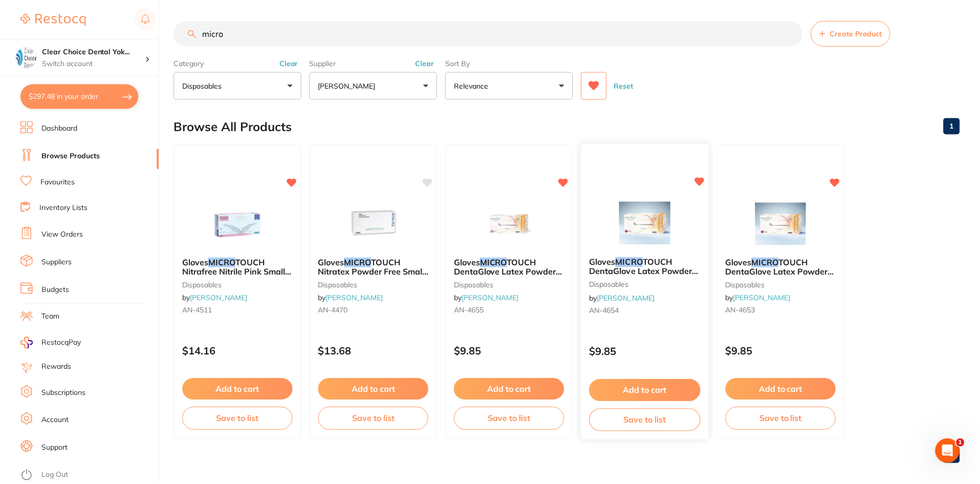
scroll to position [2, 0]
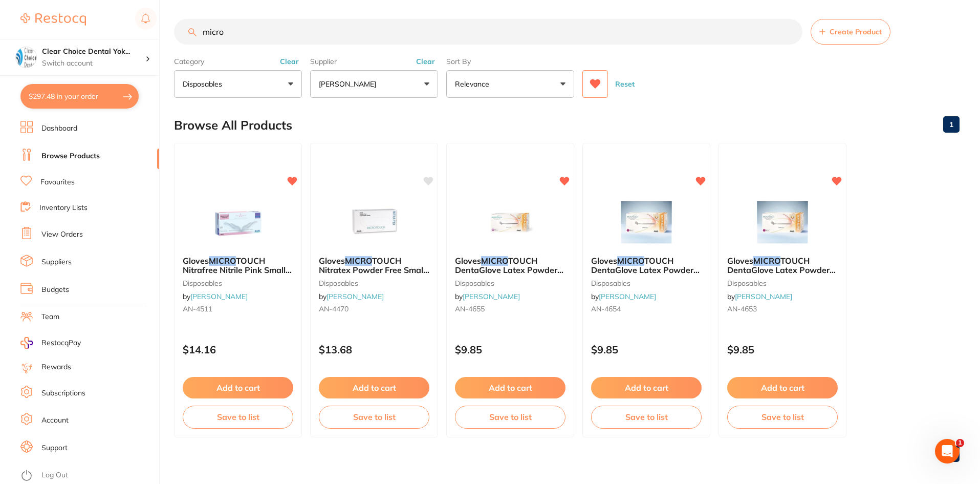
click at [235, 35] on input "micro" at bounding box center [488, 32] width 628 height 26
type input "m"
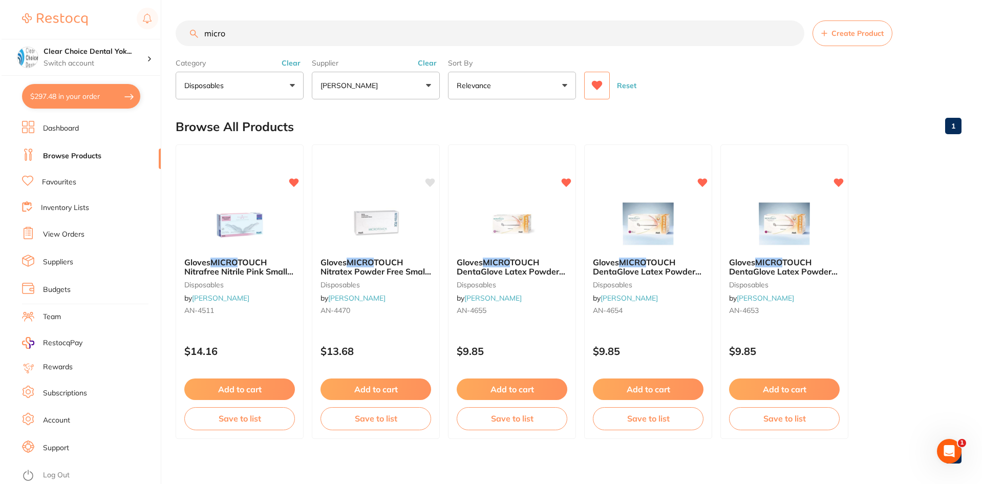
scroll to position [0, 0]
click at [650, 264] on span "TOUCH DentaGlove Latex Powder Free Small x 100" at bounding box center [646, 270] width 110 height 29
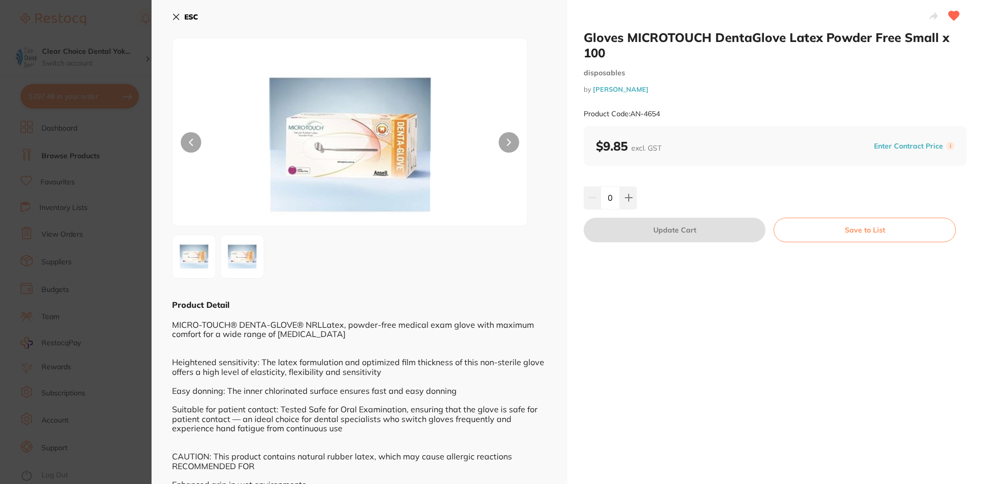
click at [177, 16] on icon at bounding box center [176, 17] width 6 height 6
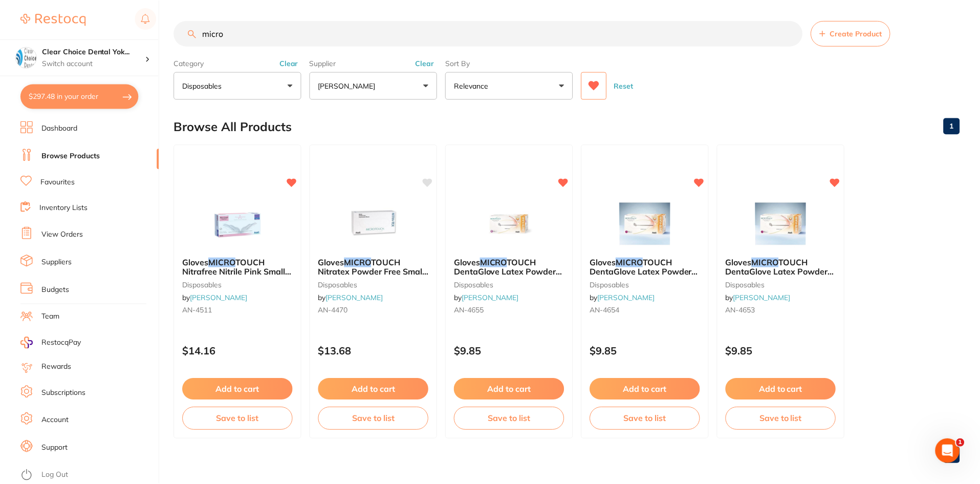
scroll to position [2, 0]
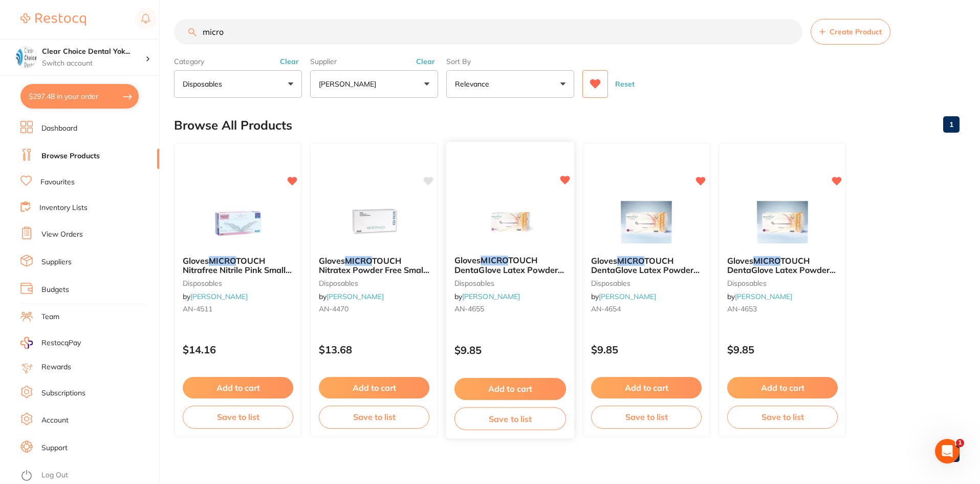
click at [523, 262] on span "TOUCH DentaGlove Latex Powder Free Medium x 100" at bounding box center [509, 269] width 110 height 29
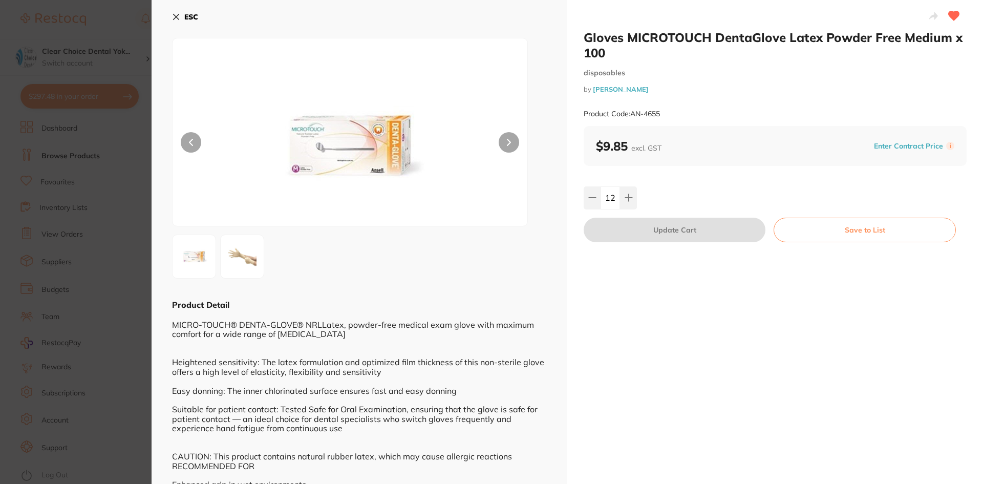
click at [124, 139] on section "Gloves MICROTOUCH DentaGlove Latex Powder Free Medium x 100 disposables by [PER…" at bounding box center [491, 242] width 983 height 484
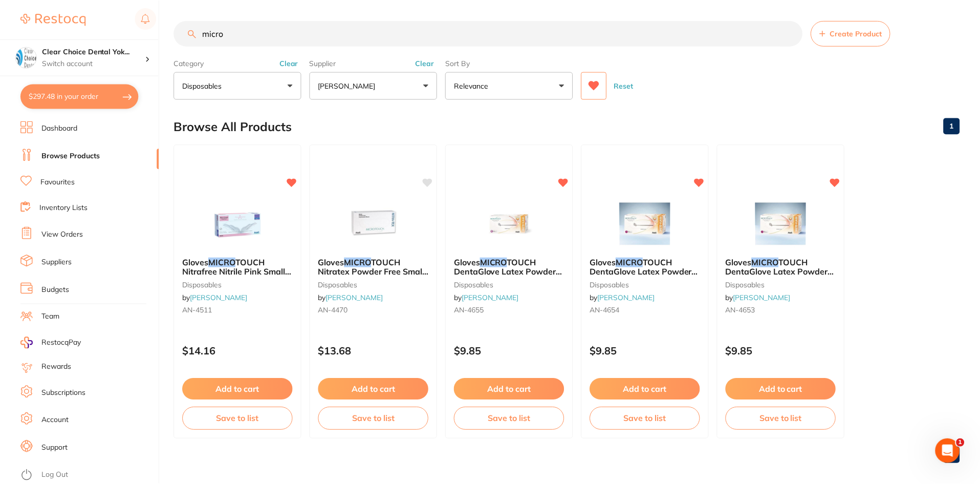
scroll to position [2, 0]
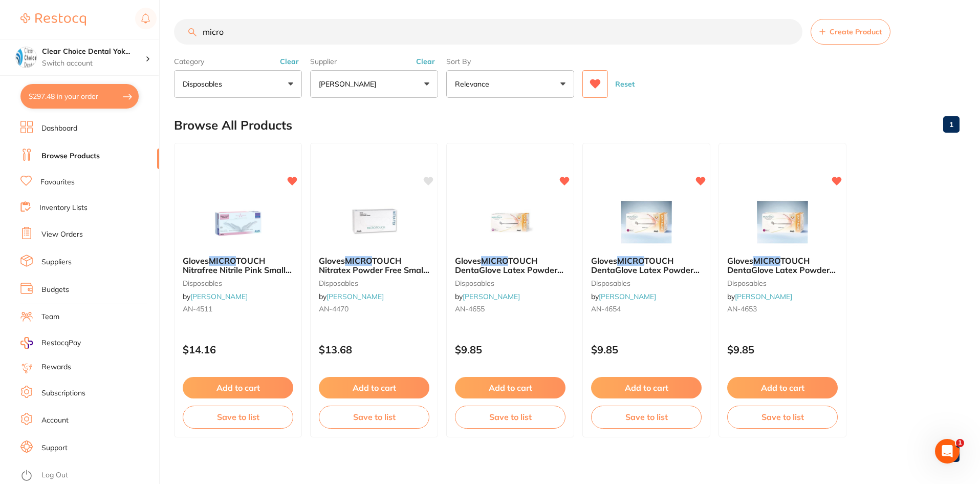
click at [230, 34] on input "micro" at bounding box center [488, 32] width 628 height 26
type input "m"
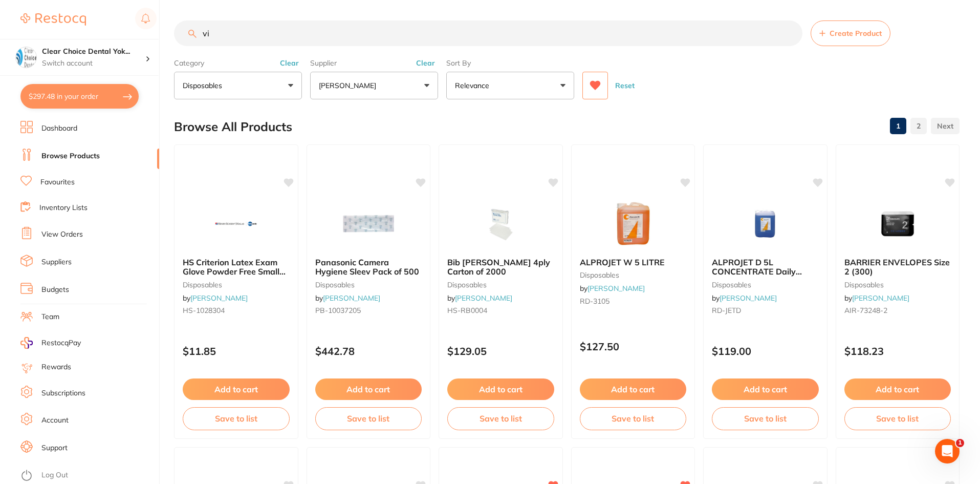
scroll to position [0, 0]
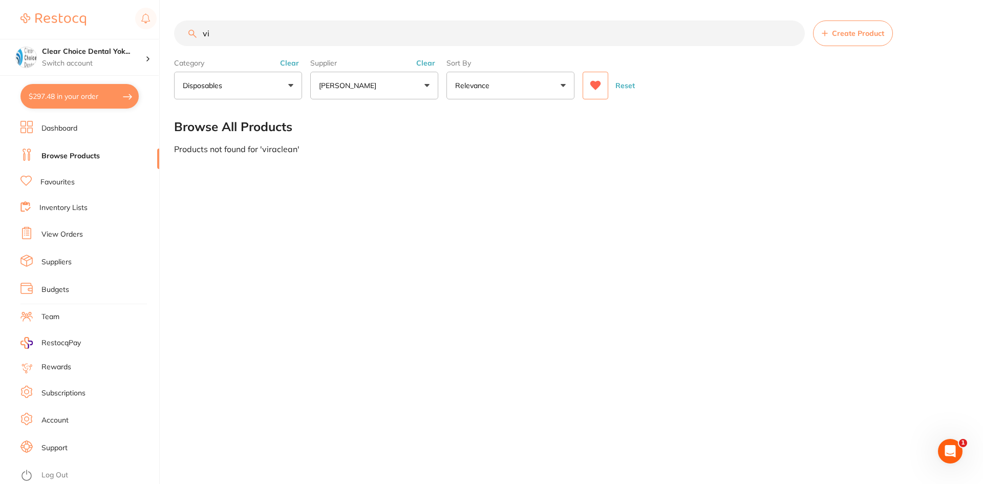
type input "v"
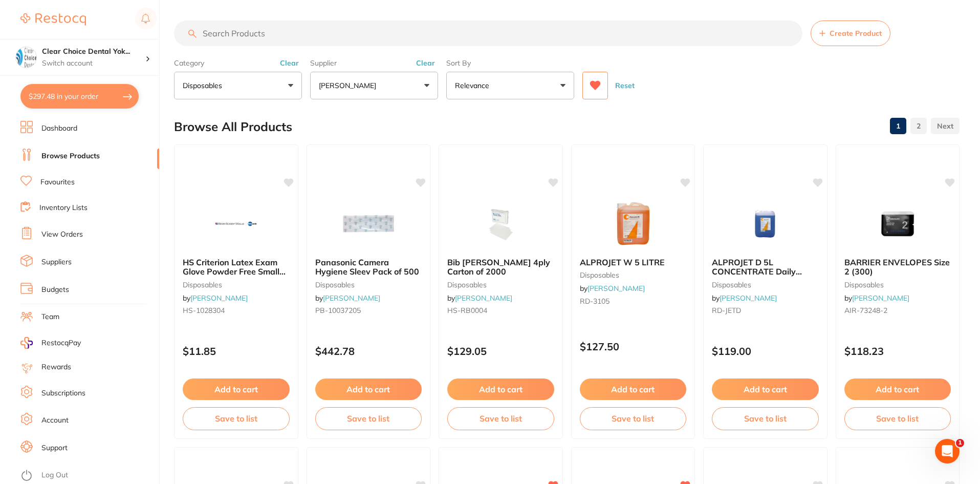
click at [287, 84] on button "disposables" at bounding box center [238, 86] width 128 height 28
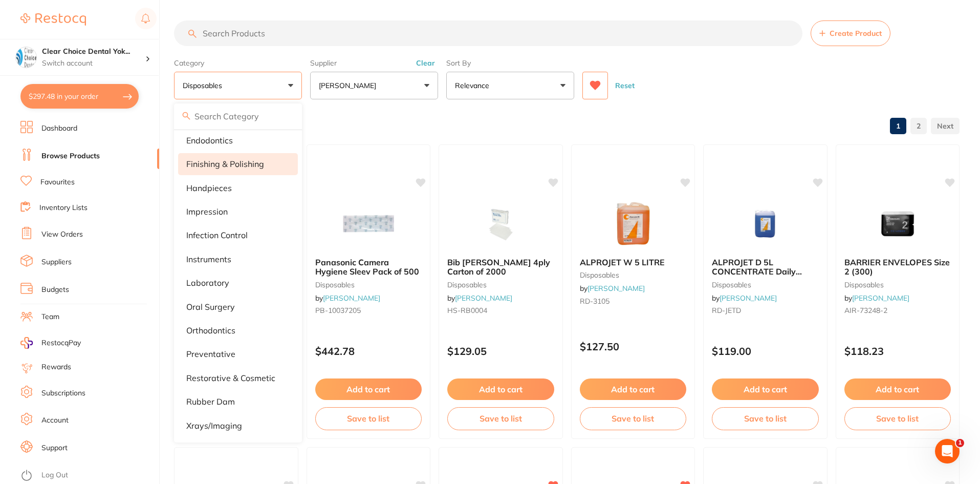
scroll to position [199, 0]
click at [227, 231] on p "infection control" at bounding box center [216, 234] width 61 height 9
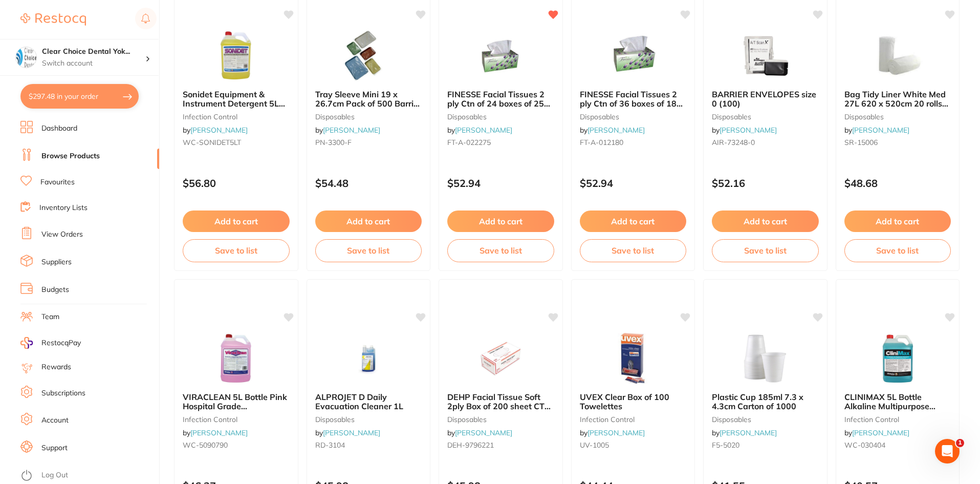
scroll to position [1587, 0]
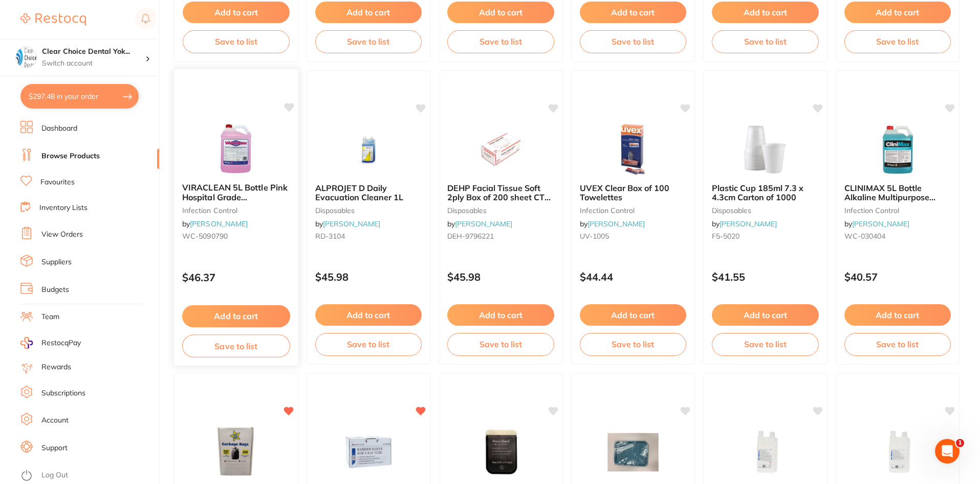
click at [246, 310] on button "Add to cart" at bounding box center [236, 316] width 108 height 22
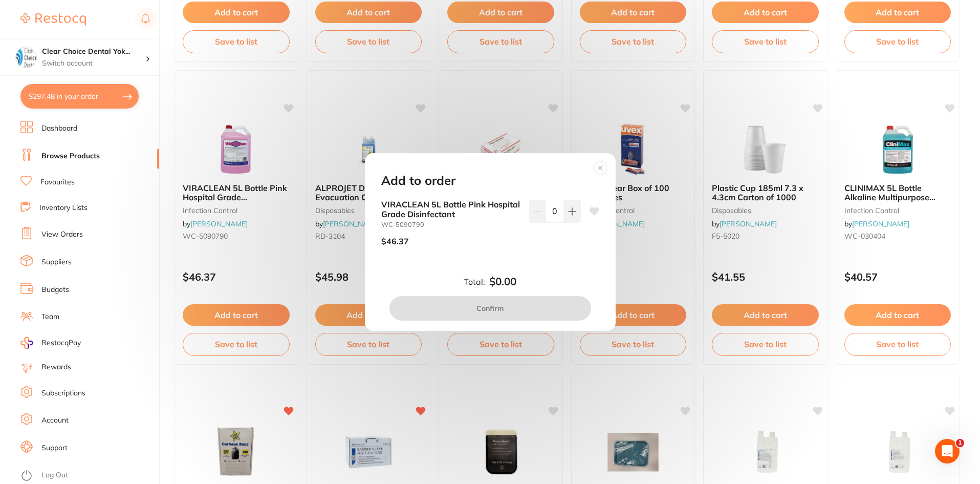
scroll to position [0, 0]
click at [570, 210] on icon at bounding box center [572, 211] width 7 height 7
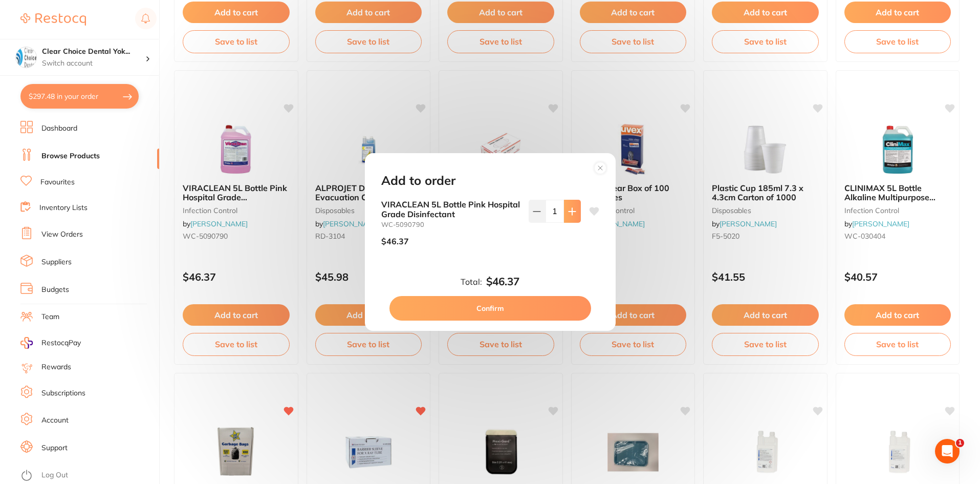
click at [570, 210] on icon at bounding box center [572, 211] width 7 height 7
type input "2"
click at [495, 309] on button "Confirm" at bounding box center [490, 308] width 202 height 25
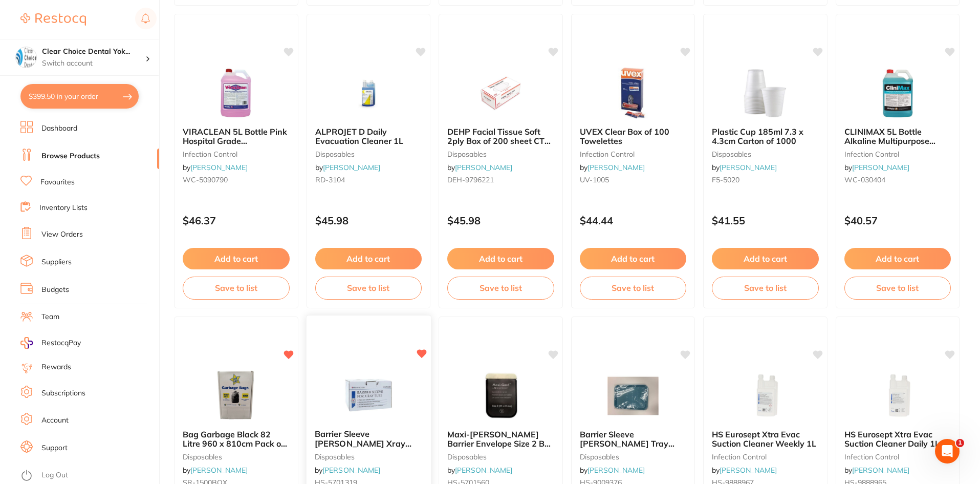
scroll to position [1638, 0]
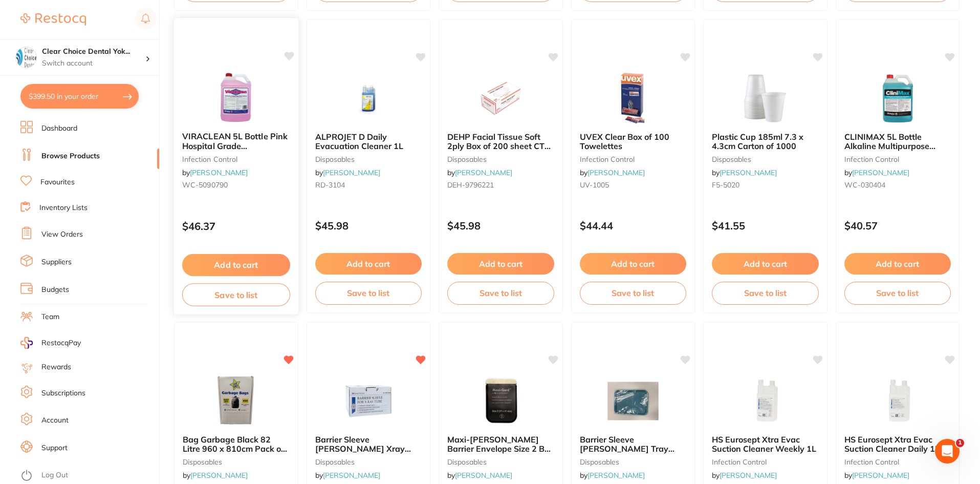
click at [288, 56] on icon at bounding box center [289, 56] width 10 height 9
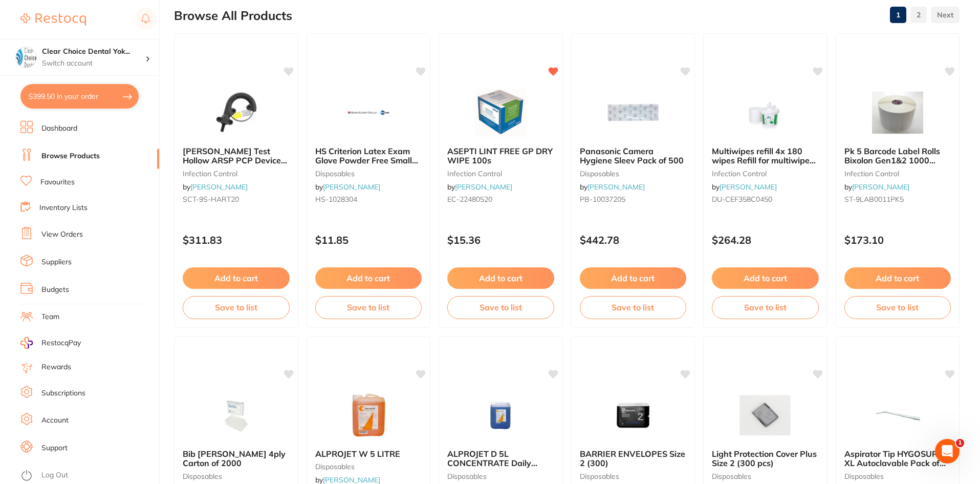
scroll to position [0, 0]
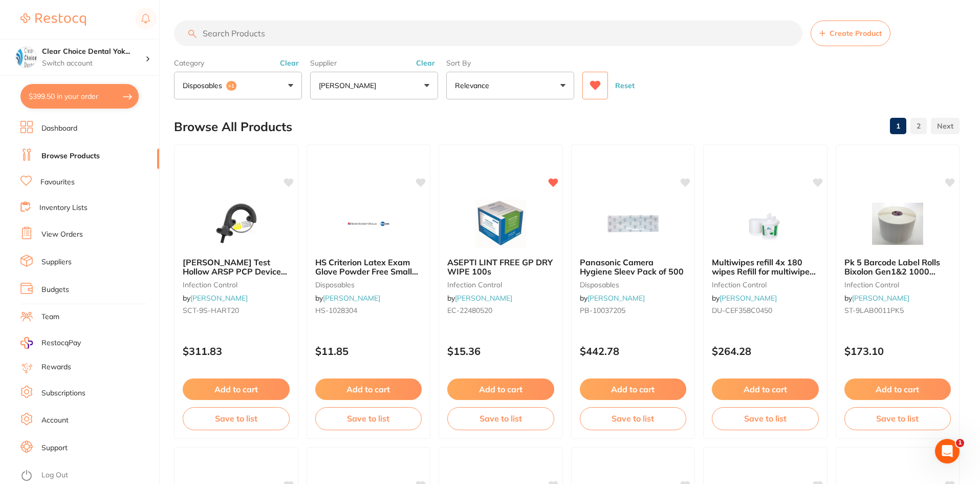
click at [427, 85] on button "[PERSON_NAME]" at bounding box center [374, 86] width 128 height 28
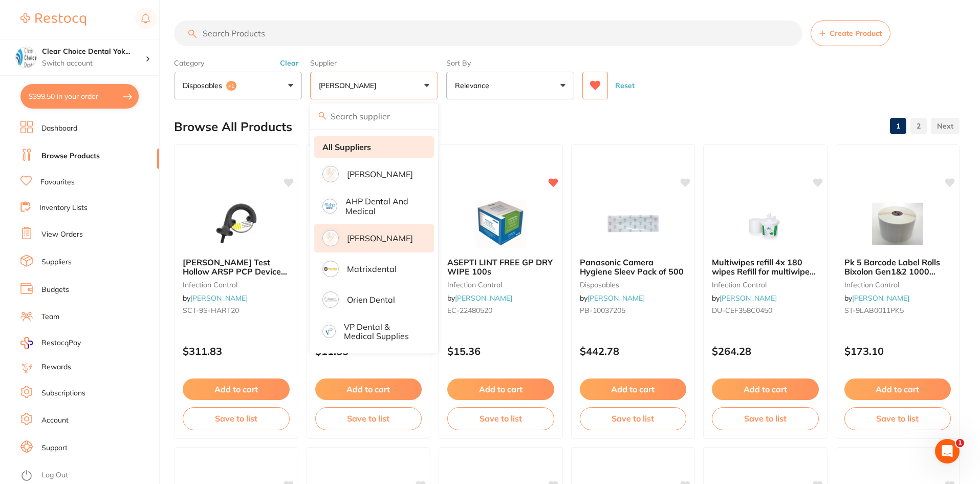
click at [357, 145] on strong "All Suppliers" at bounding box center [346, 146] width 49 height 9
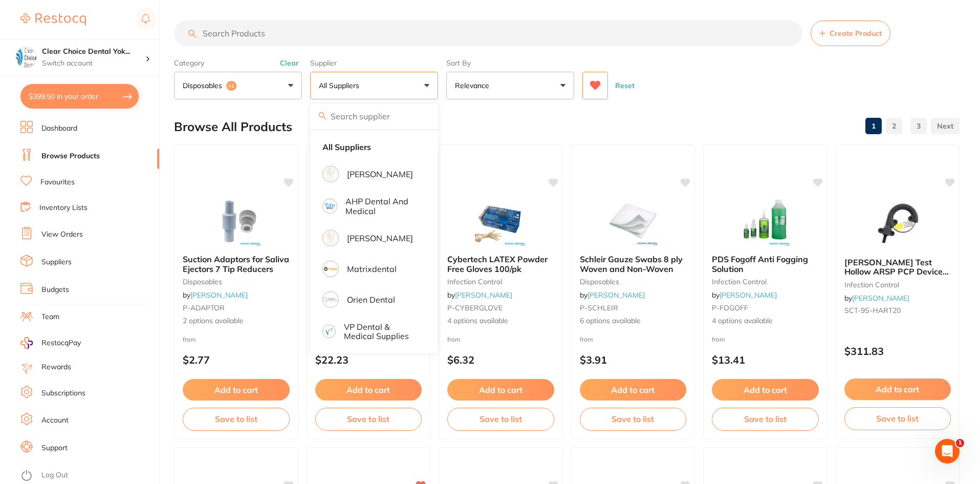
click at [292, 83] on button "disposables +1" at bounding box center [238, 86] width 128 height 28
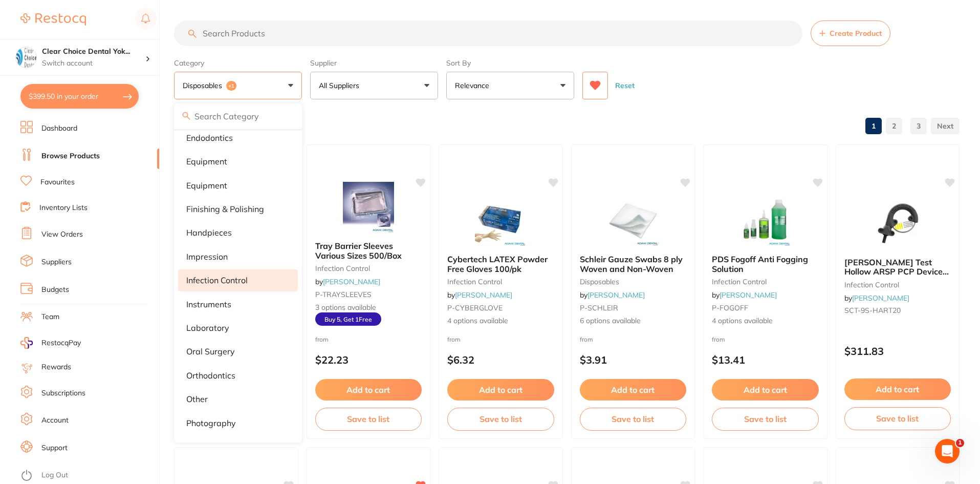
click at [288, 86] on button "disposables +1" at bounding box center [238, 86] width 128 height 28
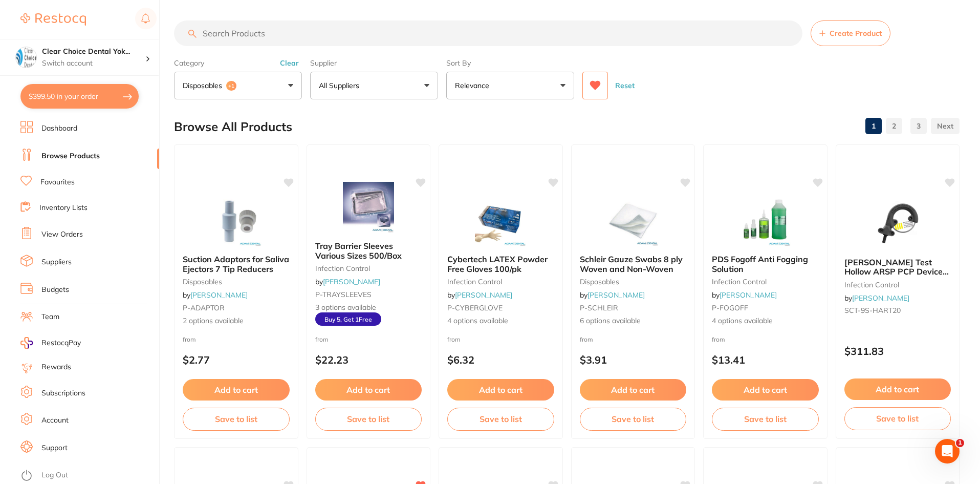
click at [288, 86] on button "disposables +1" at bounding box center [238, 86] width 128 height 28
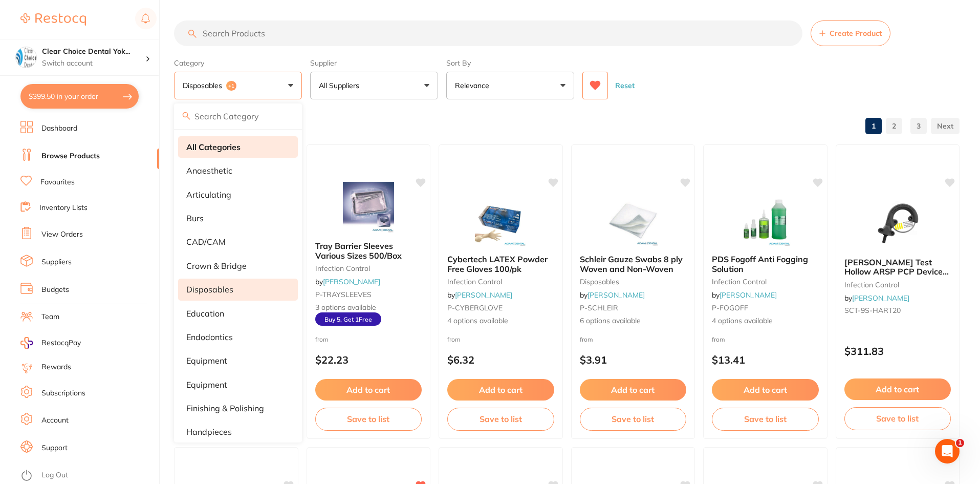
click at [235, 148] on strong "All Categories" at bounding box center [213, 146] width 54 height 9
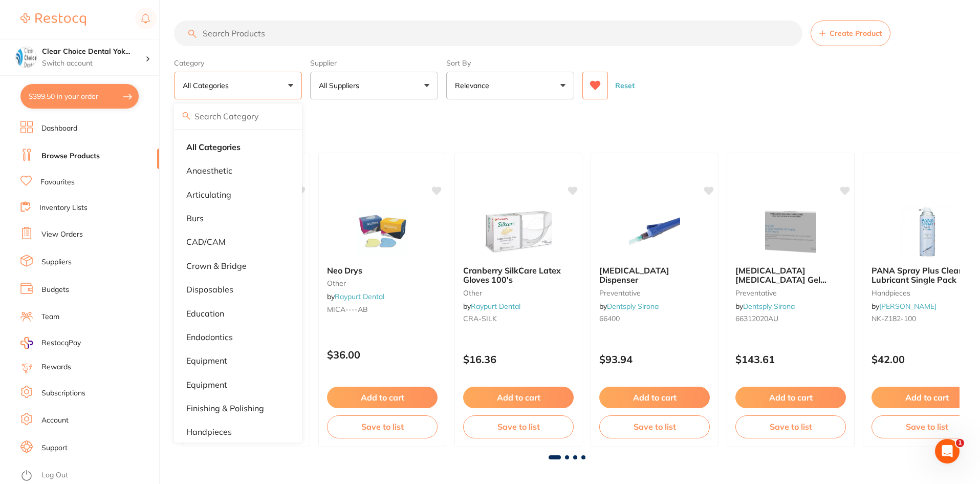
click at [234, 37] on input "search" at bounding box center [488, 33] width 628 height 26
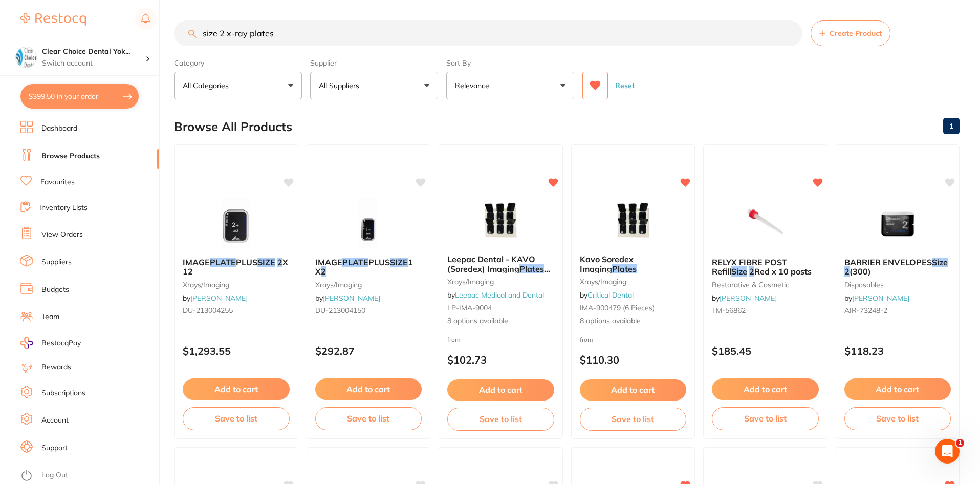
type input "size 2 x-ray plates"
click at [289, 84] on button "All Categories" at bounding box center [238, 86] width 128 height 28
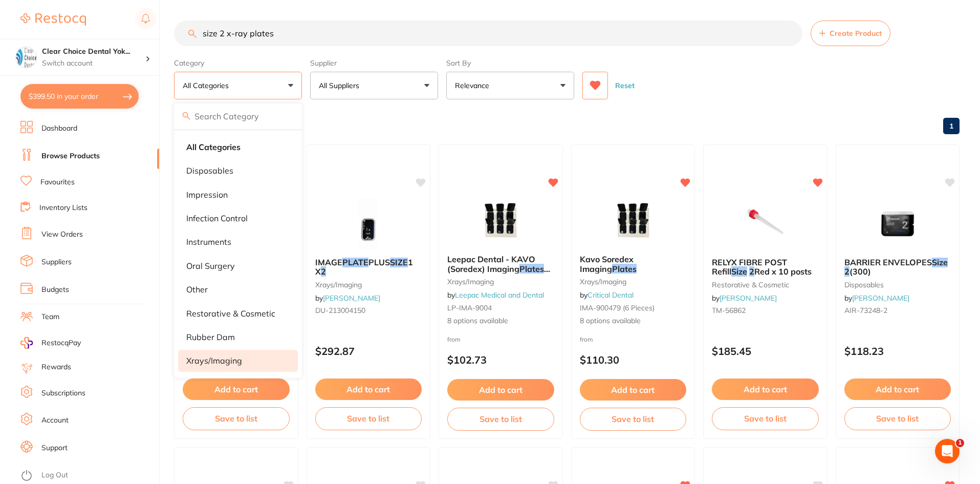
click at [219, 362] on p "xrays/imaging" at bounding box center [214, 360] width 56 height 9
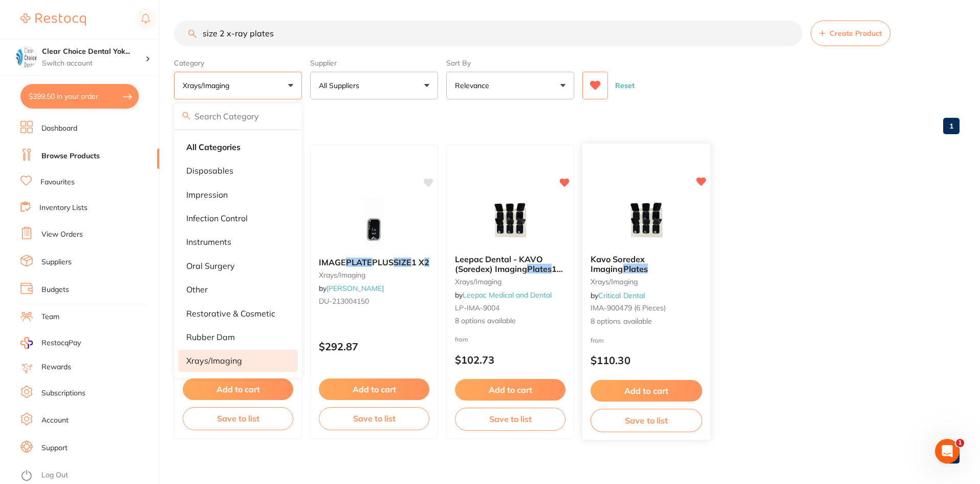
click at [635, 296] on link "Critical Dental" at bounding box center [621, 294] width 47 height 9
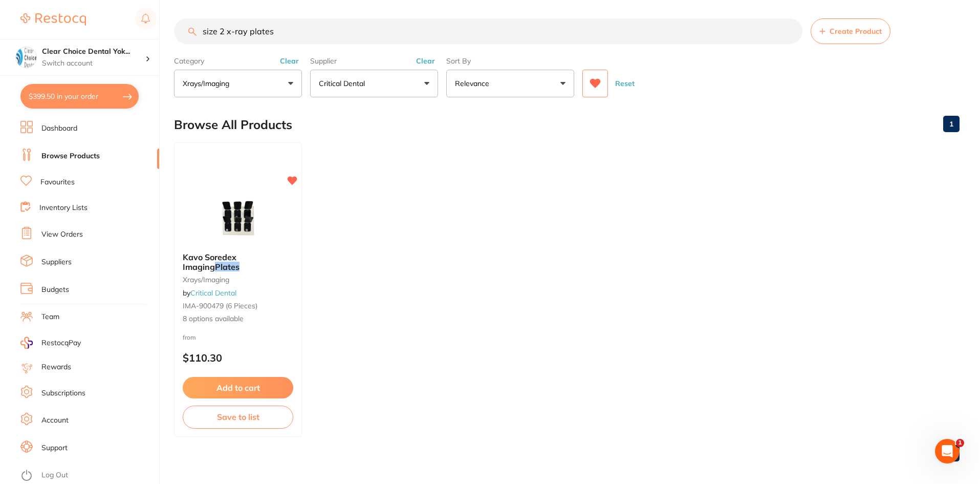
click at [238, 221] on img at bounding box center [238, 218] width 67 height 51
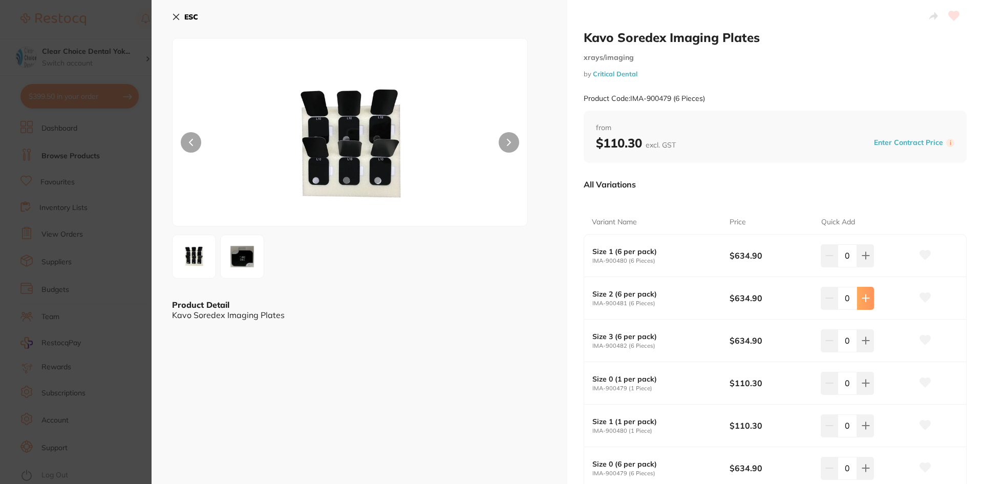
click at [863, 300] on icon at bounding box center [865, 298] width 7 height 7
type input "1"
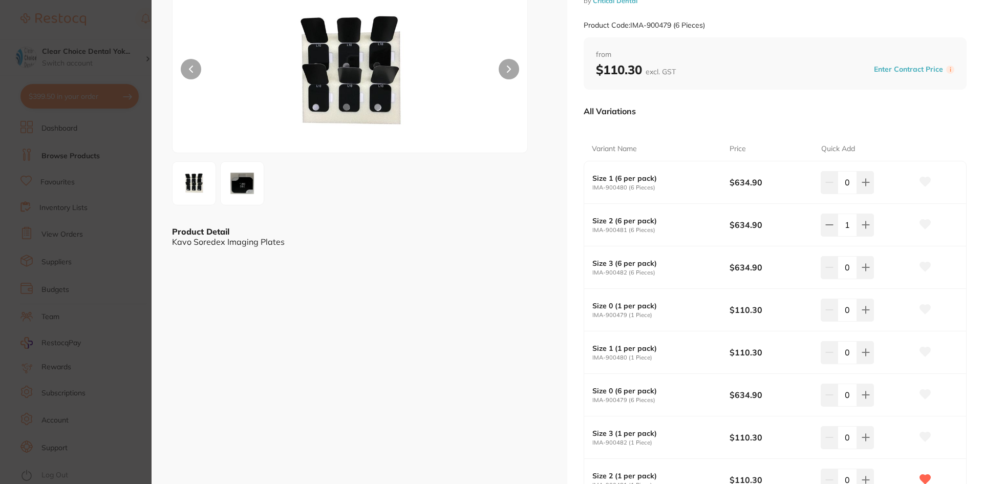
scroll to position [256, 0]
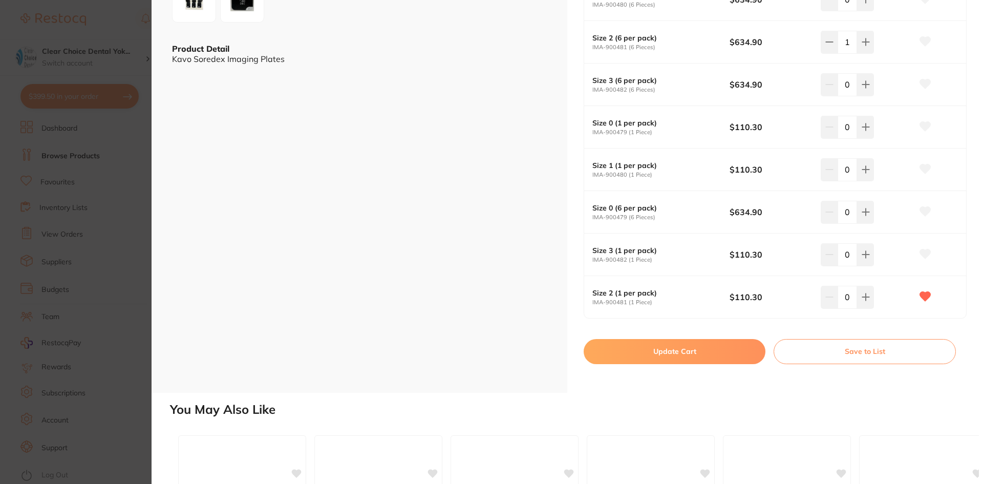
click at [699, 353] on button "Update Cart" at bounding box center [674, 351] width 182 height 25
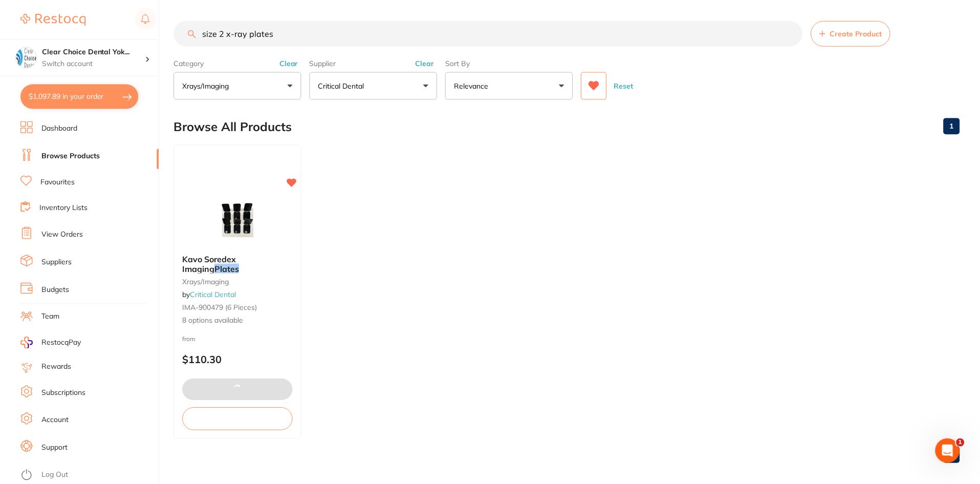
scroll to position [2, 0]
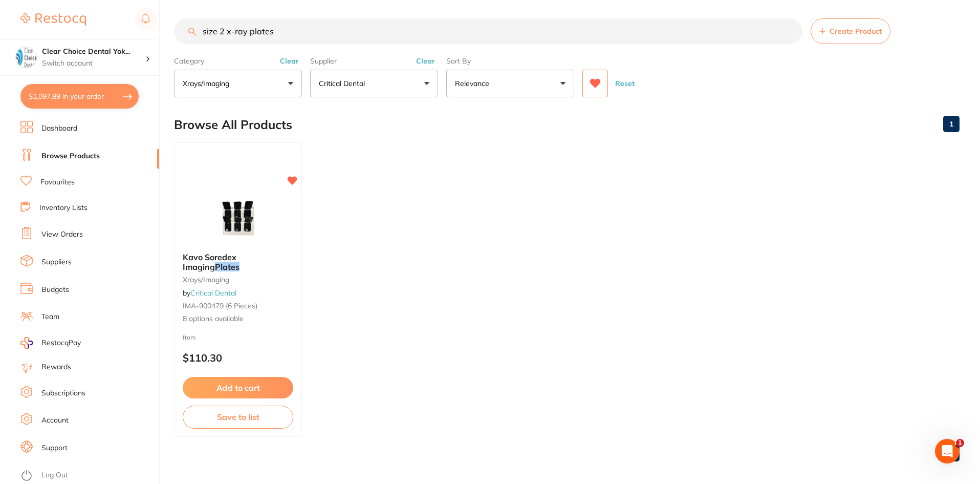
click at [92, 94] on button "$1,097.89 in your order" at bounding box center [79, 96] width 118 height 25
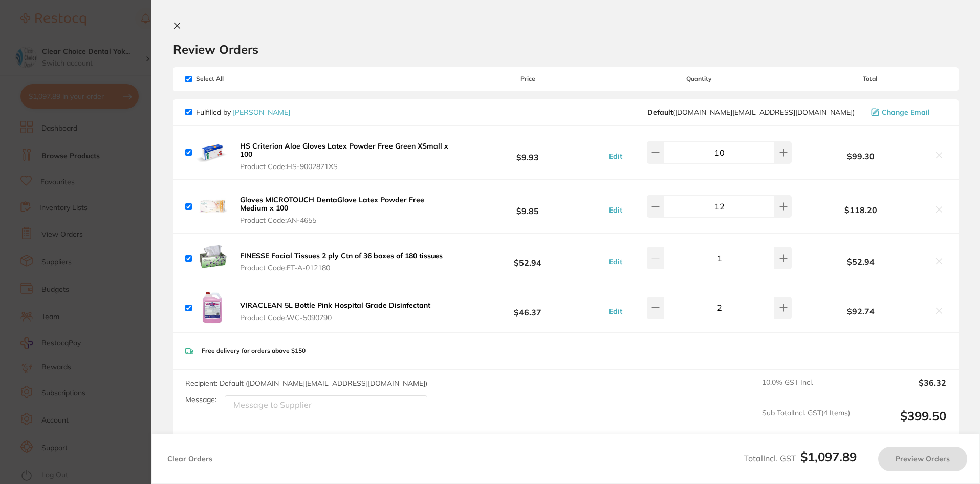
checkbox input "true"
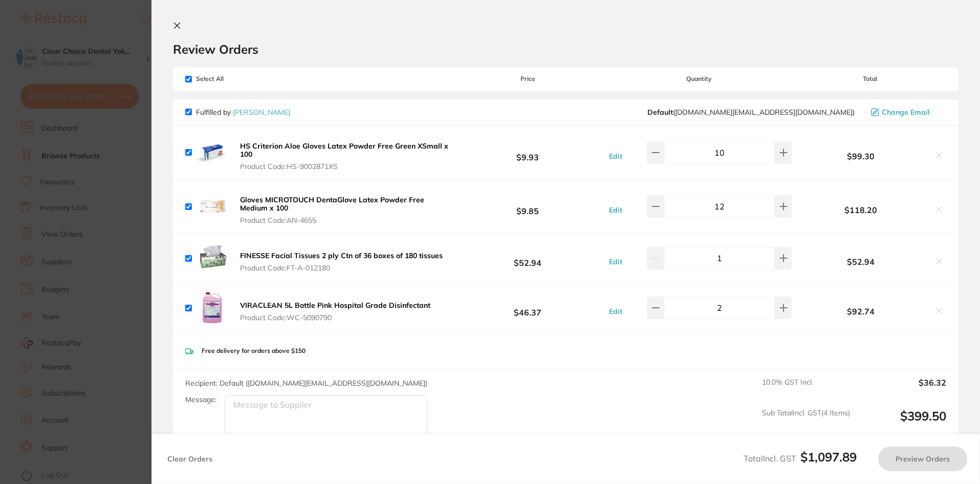
checkbox input "true"
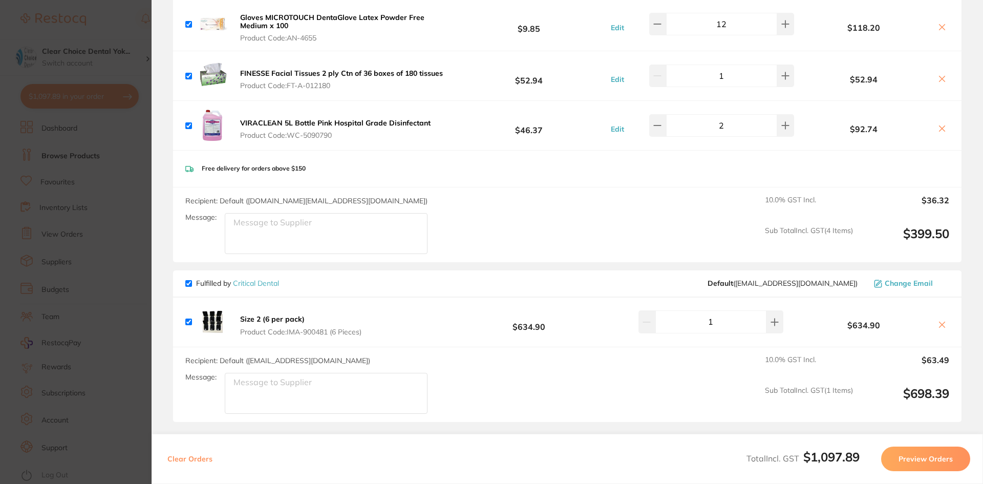
scroll to position [0, 0]
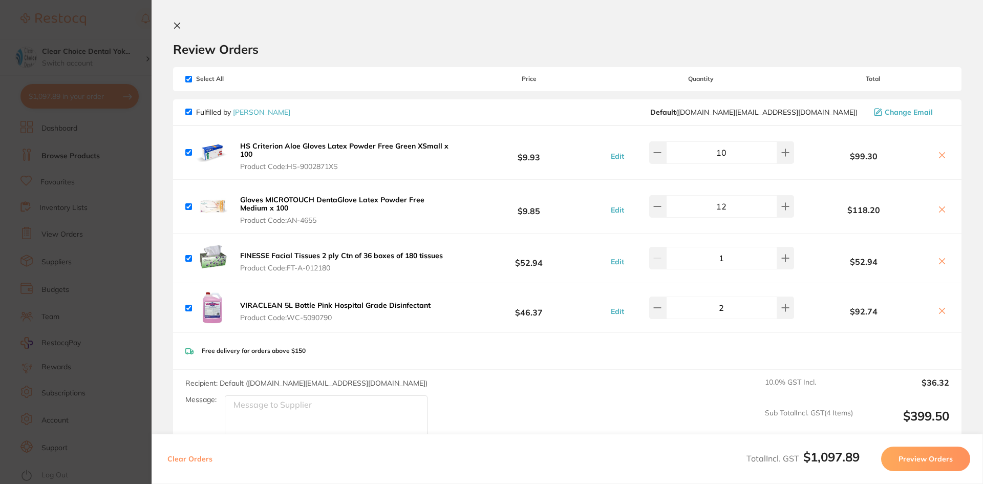
click at [88, 157] on section "Update RRP Set your pre negotiated price for this item. Item Agreed RRP (excl. …" at bounding box center [491, 242] width 983 height 484
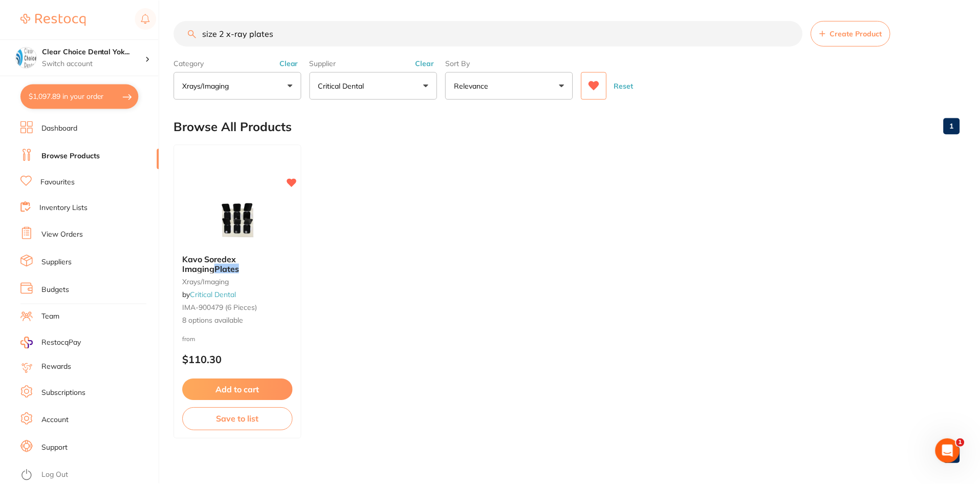
scroll to position [2, 0]
click at [286, 59] on button "Clear" at bounding box center [289, 60] width 25 height 9
click at [423, 64] on button "Clear" at bounding box center [425, 62] width 25 height 9
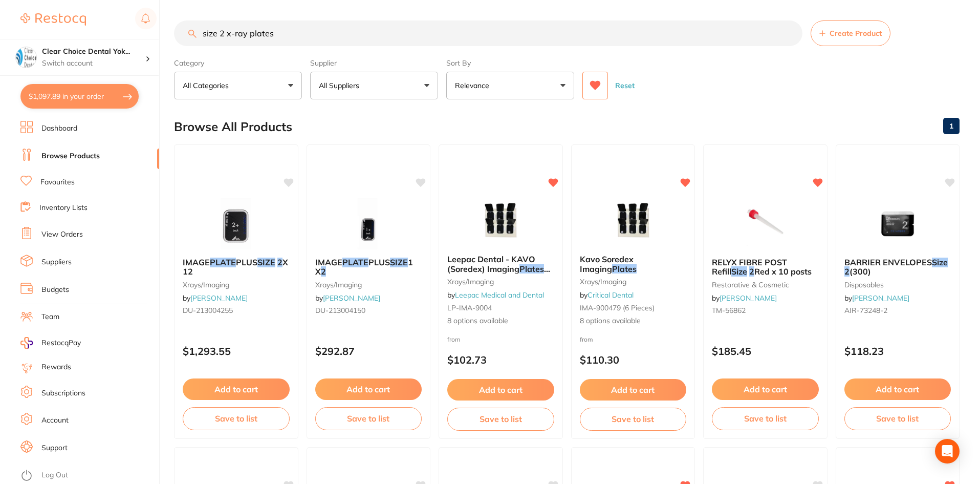
click at [291, 38] on input "size 2 x-ray plates" at bounding box center [488, 33] width 628 height 26
type input "s"
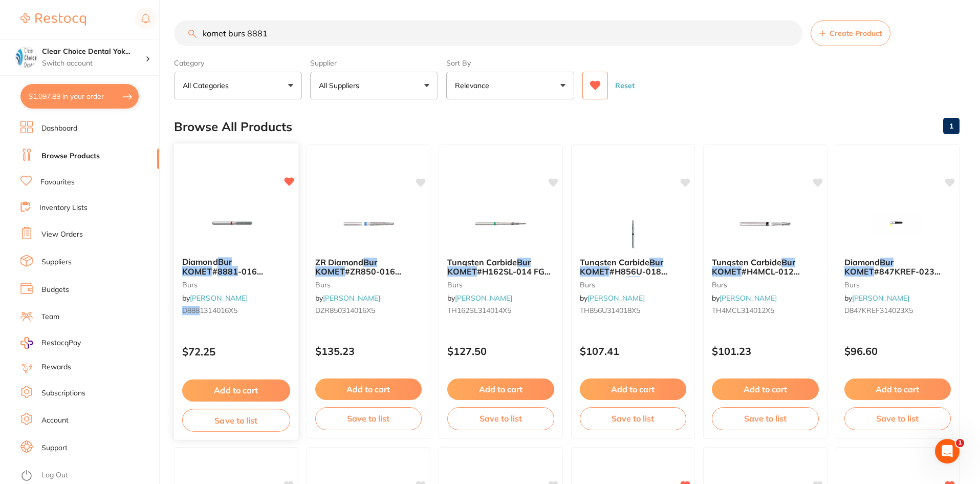
type input "komet burs 8881"
click at [248, 271] on span "-016 Chamfer Round Fine FG x 5" at bounding box center [235, 276] width 107 height 20
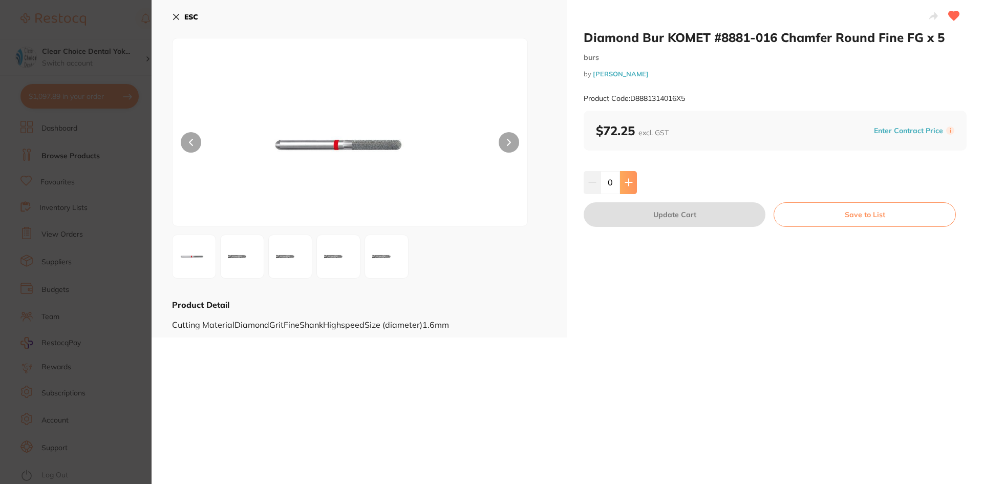
click at [628, 182] on icon at bounding box center [628, 182] width 7 height 7
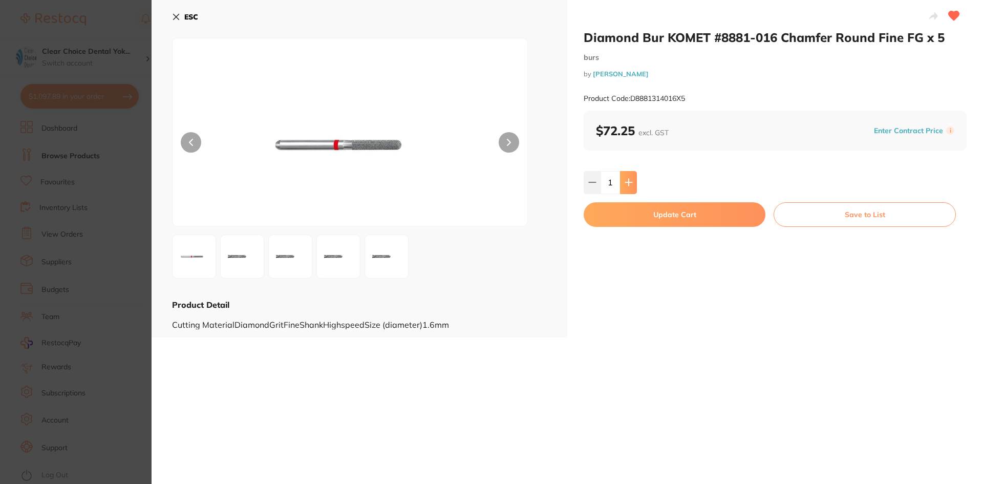
click at [628, 182] on icon at bounding box center [628, 182] width 7 height 7
type input "3"
click at [677, 215] on button "Update Cart" at bounding box center [674, 214] width 182 height 25
checkbox input "false"
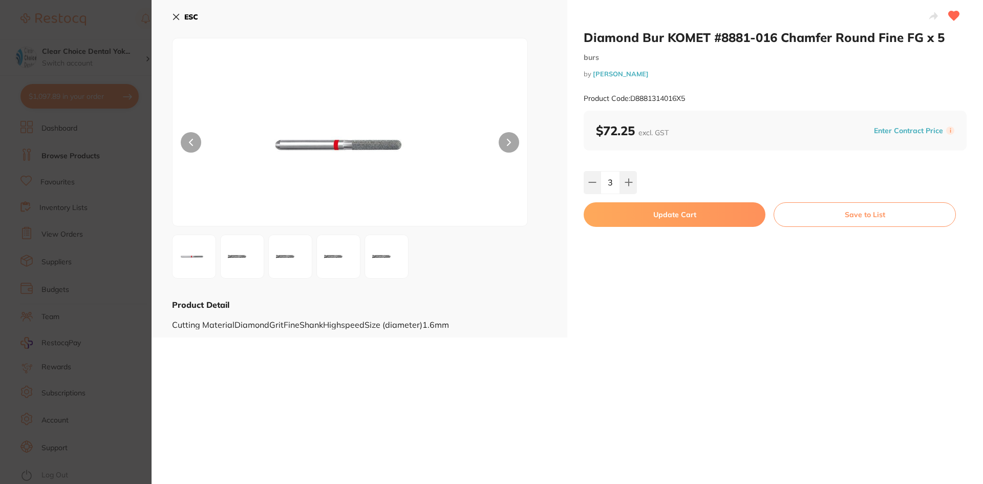
checkbox input "false"
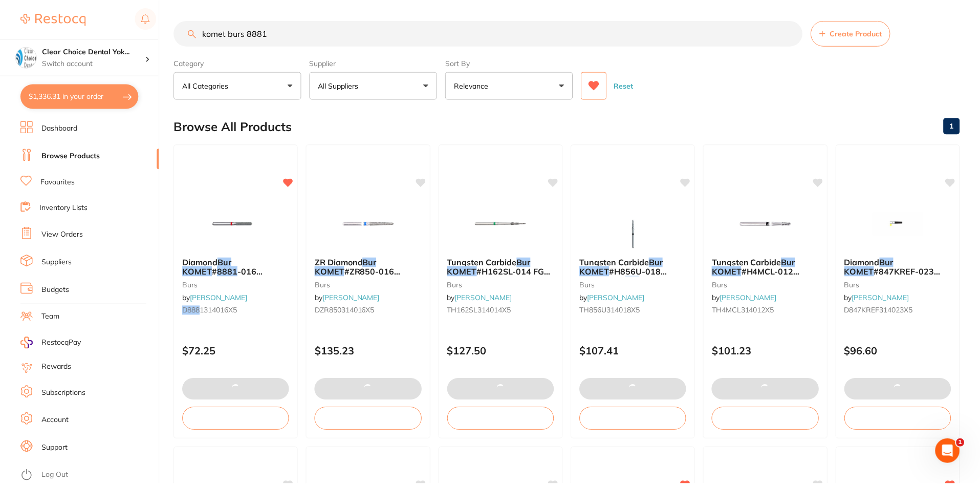
scroll to position [2, 0]
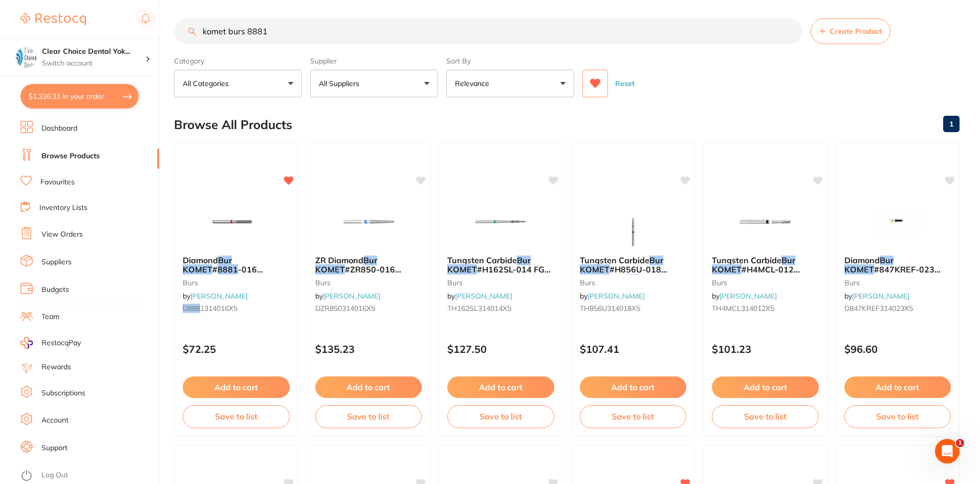
click at [114, 93] on button "$1,336.31 in your order" at bounding box center [79, 96] width 118 height 25
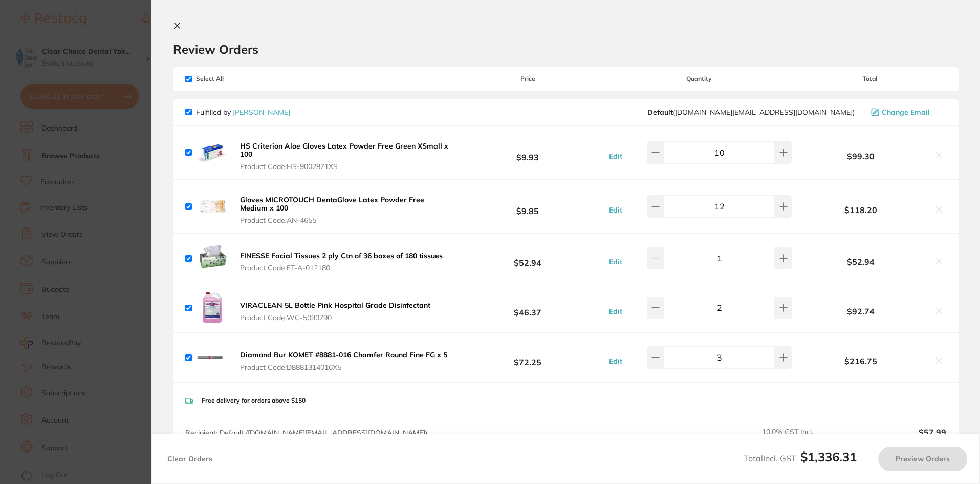
checkbox input "true"
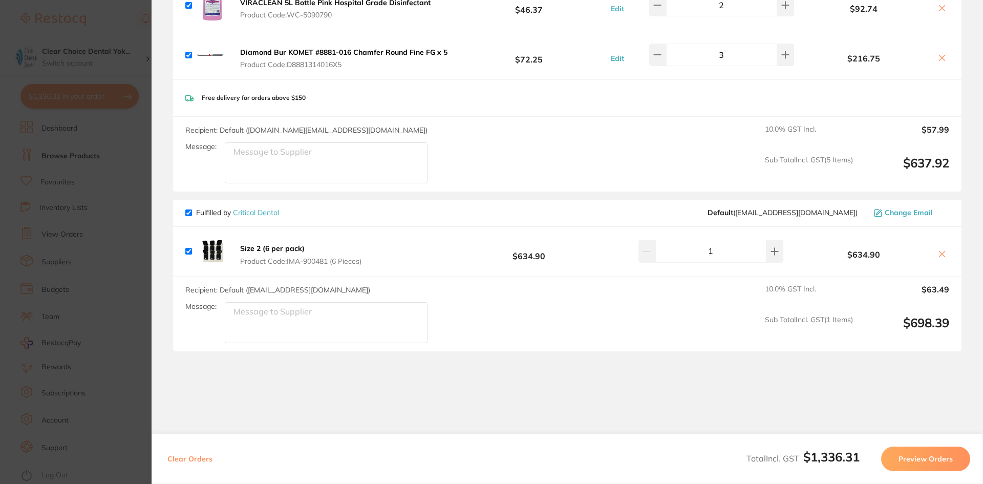
scroll to position [307, 0]
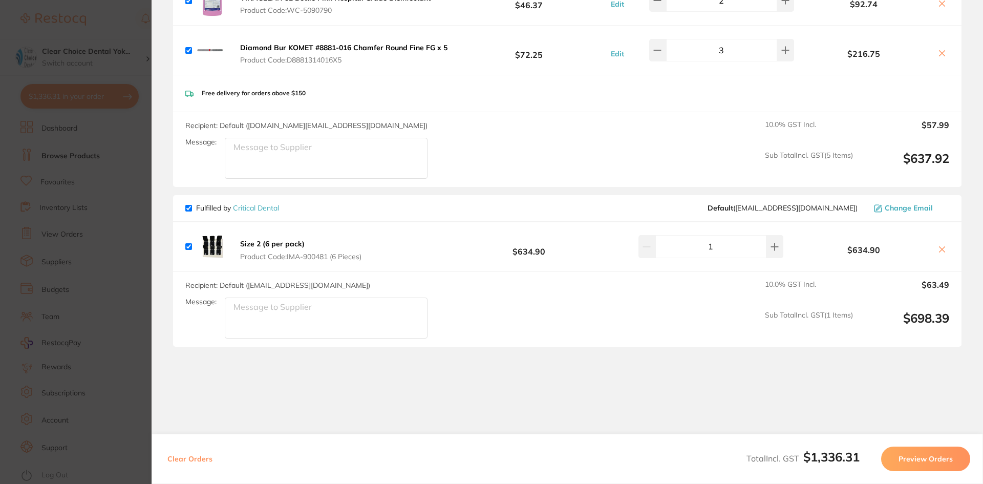
click at [930, 461] on button "Preview Orders" at bounding box center [925, 458] width 89 height 25
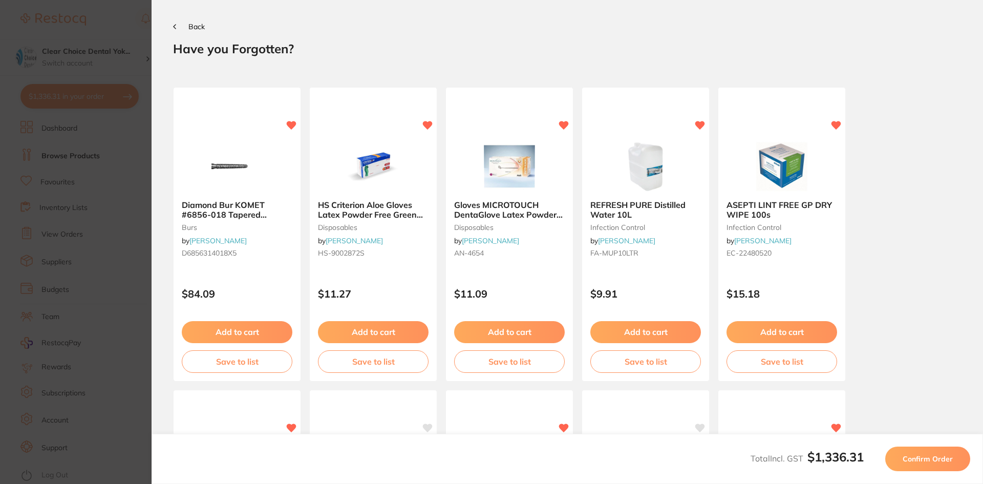
scroll to position [0, 0]
click at [930, 461] on span "Confirm Order" at bounding box center [927, 458] width 50 height 9
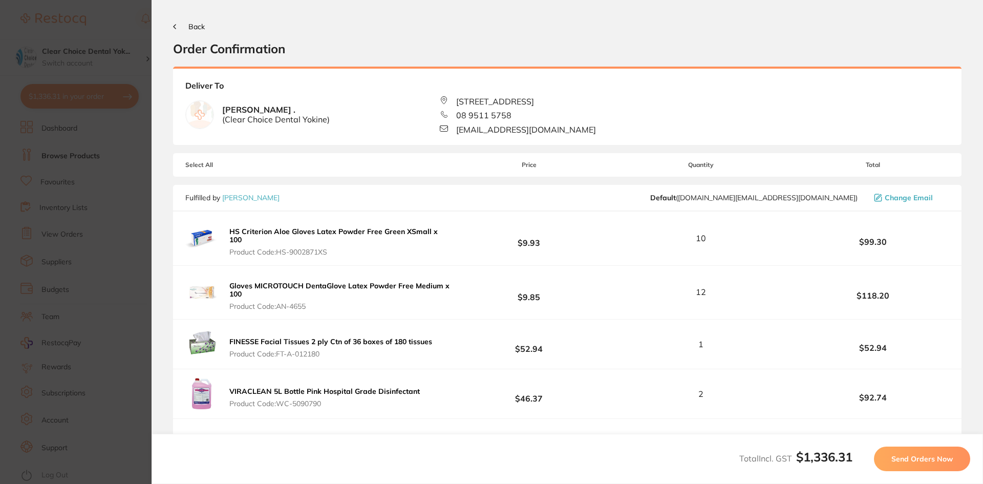
click at [930, 461] on span "Send Orders Now" at bounding box center [921, 458] width 61 height 9
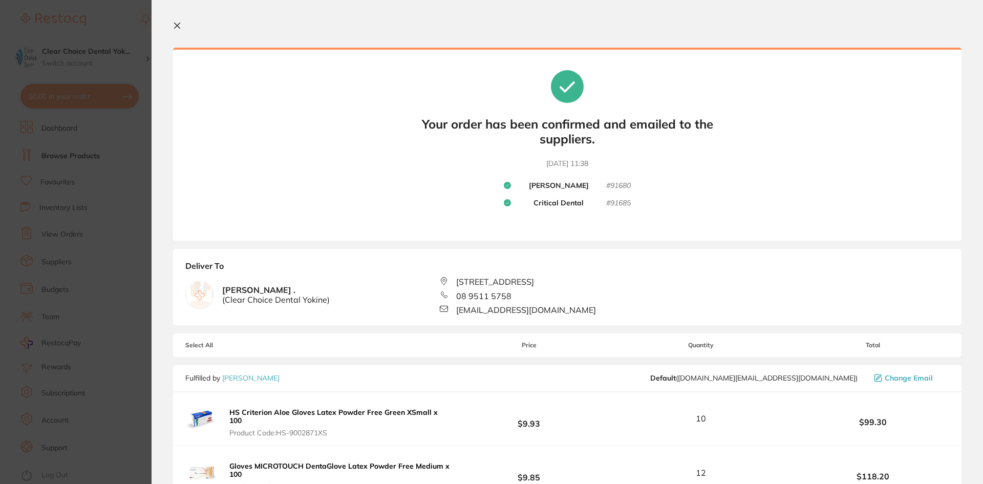
click at [175, 26] on icon at bounding box center [177, 25] width 8 height 8
click at [130, 146] on ul "Dashboard Browse Products Favourites Inventory Lists View Orders Suppliers Budg…" at bounding box center [89, 302] width 139 height 363
